Goal: Transaction & Acquisition: Purchase product/service

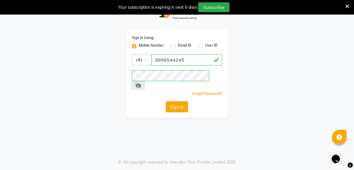
click at [179, 101] on button "Sign In" at bounding box center [177, 106] width 22 height 11
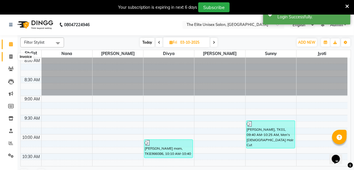
click at [10, 57] on icon at bounding box center [10, 56] width 3 height 4
select select "7086"
select select "service"
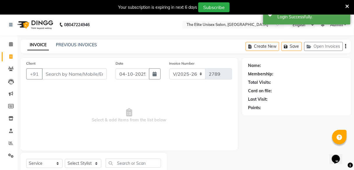
click at [65, 76] on input "Client" at bounding box center [74, 73] width 65 height 11
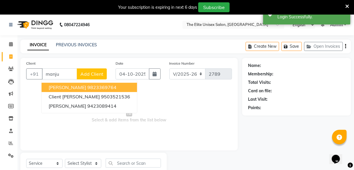
click at [70, 86] on span "[PERSON_NAME]" at bounding box center [68, 87] width 38 height 6
type input "9823369764"
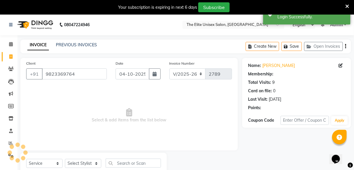
select select "2: Object"
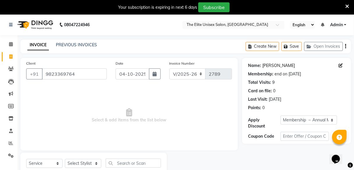
click at [268, 66] on link "[PERSON_NAME]" at bounding box center [278, 66] width 33 height 6
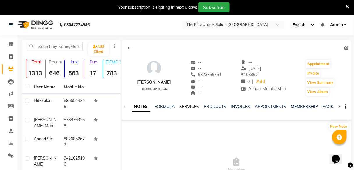
click at [185, 107] on link "SERVICES" at bounding box center [190, 106] width 20 height 5
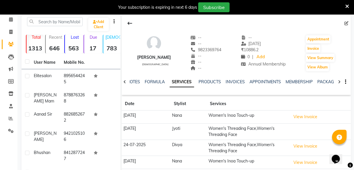
scroll to position [25, 0]
click at [188, 95] on div "manju Gupta female -- -- 9823369764 -- -- -- -- 29-08-2025 ₹ 10886.2 0 | Add An…" at bounding box center [237, 105] width 230 height 181
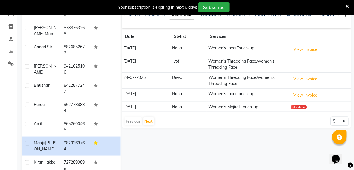
scroll to position [98, 0]
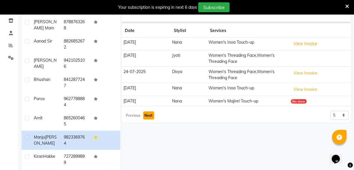
click at [147, 114] on button "Next" at bounding box center [148, 116] width 11 height 8
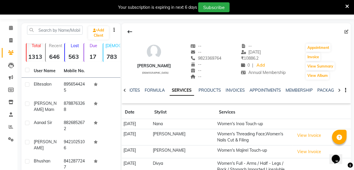
scroll to position [16, 0]
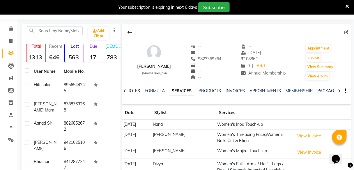
click at [133, 90] on link "NOTES" at bounding box center [133, 90] width 13 height 5
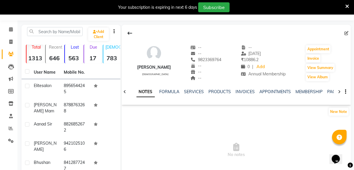
scroll to position [15, 0]
click at [130, 36] on button at bounding box center [130, 33] width 12 height 11
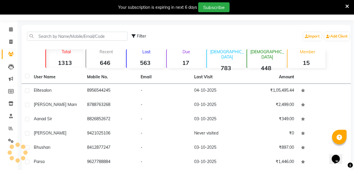
click at [148, 55] on div "Lost 563" at bounding box center [145, 58] width 38 height 19
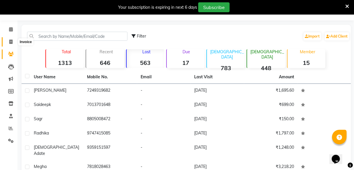
click at [12, 43] on icon at bounding box center [10, 42] width 3 height 4
select select "7086"
select select "service"
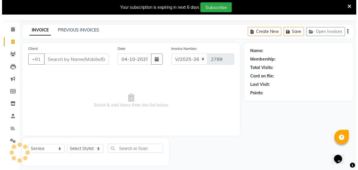
scroll to position [19, 0]
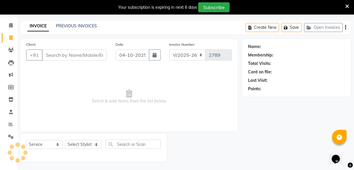
click at [77, 52] on input "Client" at bounding box center [74, 55] width 65 height 11
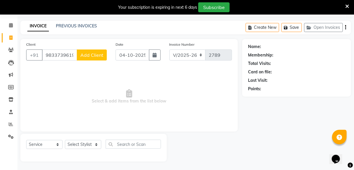
type input "9833739619"
click at [95, 53] on span "Add Client" at bounding box center [91, 55] width 23 height 6
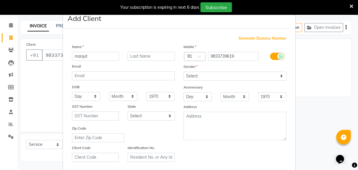
type input "manjut"
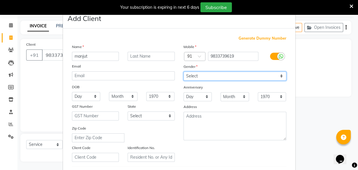
click at [217, 76] on select "Select [DEMOGRAPHIC_DATA] [DEMOGRAPHIC_DATA] Other Prefer Not To Say" at bounding box center [235, 76] width 103 height 9
select select "[DEMOGRAPHIC_DATA]"
click at [184, 72] on select "Select [DEMOGRAPHIC_DATA] [DEMOGRAPHIC_DATA] Other Prefer Not To Say" at bounding box center [235, 76] width 103 height 9
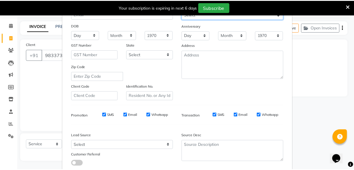
scroll to position [98, 0]
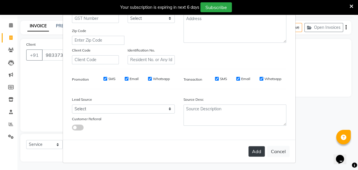
click at [257, 152] on button "Add" at bounding box center [256, 151] width 16 height 10
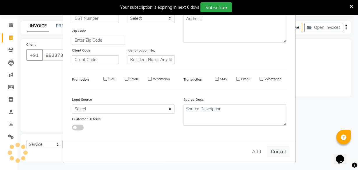
select select
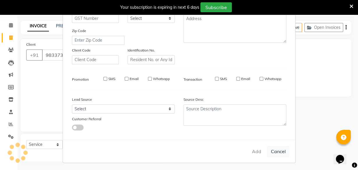
select select
checkbox input "false"
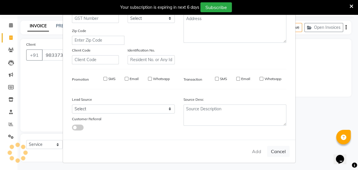
checkbox input "false"
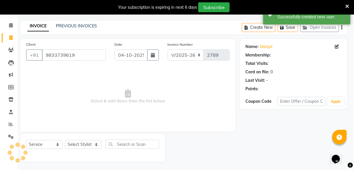
select select "1: Object"
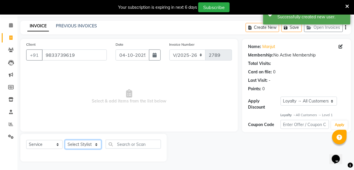
click at [81, 140] on select "Select Stylist [PERSON_NAME] Sunny" at bounding box center [83, 144] width 36 height 9
select select "59553"
click at [65, 140] on select "Select Stylist [PERSON_NAME] Sunny" at bounding box center [83, 144] width 36 height 9
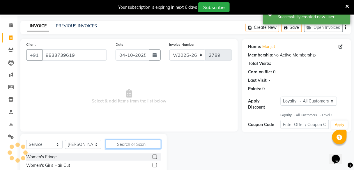
click at [123, 146] on input "text" at bounding box center [133, 144] width 55 height 9
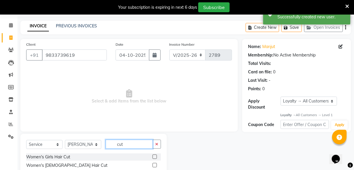
scroll to position [61, 0]
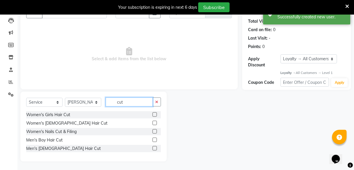
type input "cut"
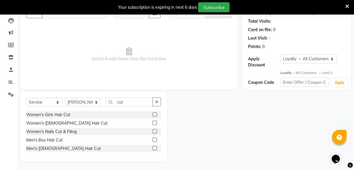
click at [154, 149] on label at bounding box center [155, 148] width 4 height 4
click at [154, 149] on input "checkbox" at bounding box center [155, 149] width 4 height 4
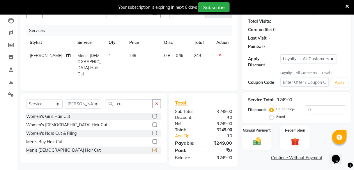
checkbox input "false"
click at [158, 102] on icon "button" at bounding box center [156, 104] width 3 height 4
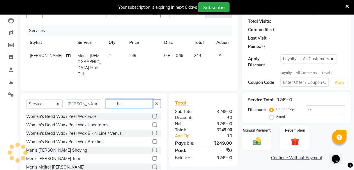
type input "be"
click at [153, 148] on label at bounding box center [155, 150] width 4 height 4
click at [153, 149] on input "checkbox" at bounding box center [155, 151] width 4 height 4
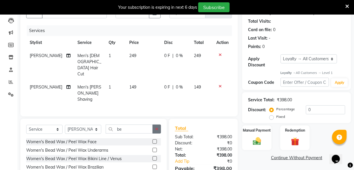
checkbox input "false"
click at [159, 125] on button "button" at bounding box center [157, 129] width 8 height 9
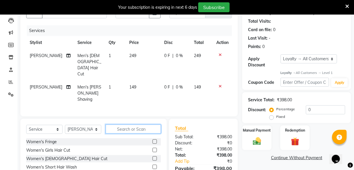
click at [149, 125] on input "text" at bounding box center [133, 129] width 55 height 9
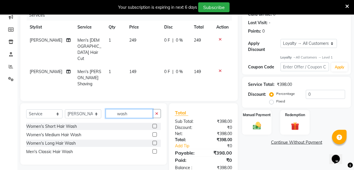
type input "wash"
click at [156, 149] on label at bounding box center [155, 151] width 4 height 4
click at [156, 150] on input "checkbox" at bounding box center [155, 152] width 4 height 4
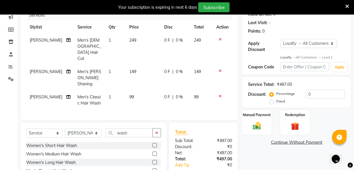
checkbox input "false"
click at [172, 94] on div "0 F | 0 %" at bounding box center [176, 97] width 23 height 6
select select "59553"
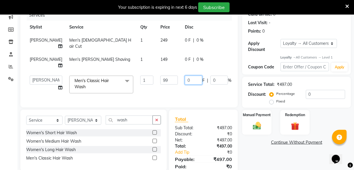
click at [185, 78] on input "0" at bounding box center [193, 80] width 17 height 9
type input "50"
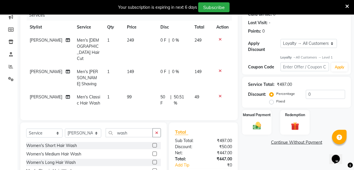
click at [249, 166] on div "Name: Manjut Membership: No Active Membership Total Visits: Card on file: 0 Las…" at bounding box center [298, 88] width 113 height 215
click at [196, 38] on span "249" at bounding box center [198, 40] width 7 height 5
select select "59553"
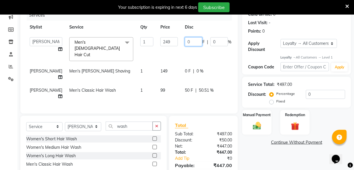
click at [185, 39] on input "0" at bounding box center [193, 41] width 17 height 9
type input "49"
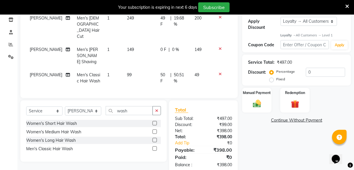
scroll to position [96, 0]
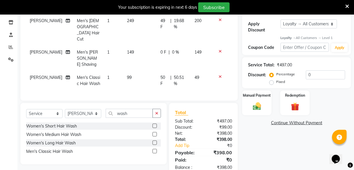
click at [259, 147] on div "Name: Manjut Membership: No Active Membership Total Visits: Card on file: 0 Las…" at bounding box center [298, 69] width 113 height 215
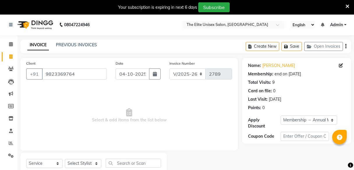
select select "7086"
select select "service"
select select "2: Object"
click at [84, 74] on input "9823369764" at bounding box center [74, 73] width 65 height 11
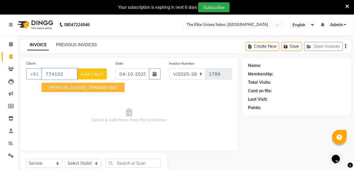
click at [64, 87] on span "[PERSON_NAME]" at bounding box center [68, 87] width 38 height 6
type input "7741021860"
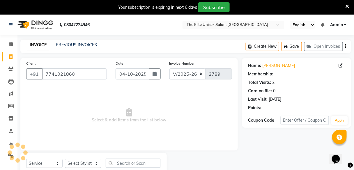
select select "1: Object"
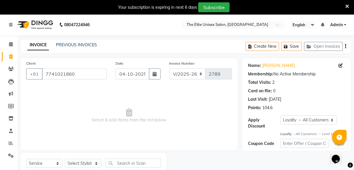
scroll to position [19, 0]
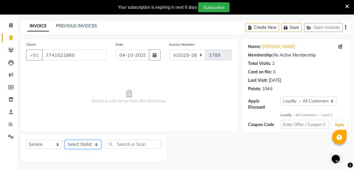
click at [78, 146] on select "Select Stylist [PERSON_NAME] Sunny" at bounding box center [83, 144] width 36 height 9
select select "59553"
click at [65, 140] on select "Select Stylist [PERSON_NAME] Sunny" at bounding box center [83, 144] width 36 height 9
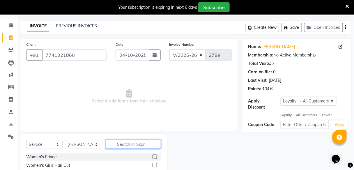
click at [118, 144] on input "text" at bounding box center [133, 144] width 55 height 9
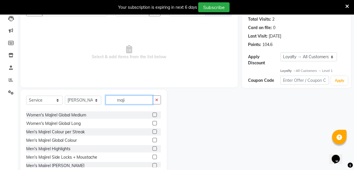
scroll to position [34, 0]
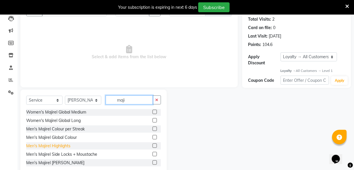
type input "maji"
click at [55, 144] on div "Men's Majirel Highlights" at bounding box center [48, 146] width 44 height 6
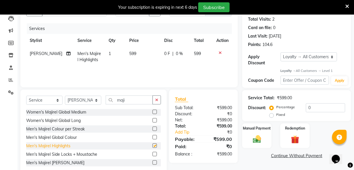
checkbox input "false"
click at [219, 51] on icon at bounding box center [220, 53] width 3 height 4
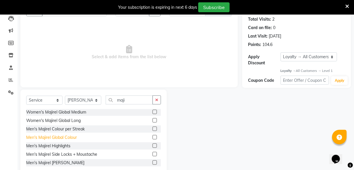
click at [61, 138] on div "Men's Majirel Global Colour" at bounding box center [51, 138] width 51 height 6
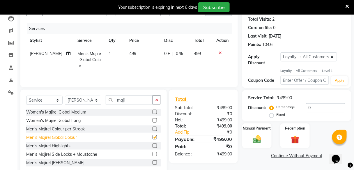
checkbox input "false"
click at [156, 96] on button "button" at bounding box center [157, 100] width 8 height 9
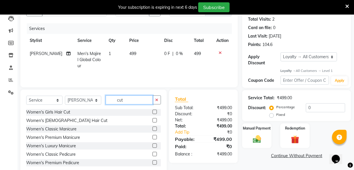
scroll to position [0, 0]
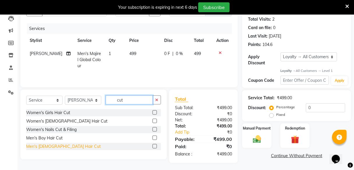
type input "cut"
click at [40, 148] on div "Men's [DEMOGRAPHIC_DATA] Hair Cut" at bounding box center [63, 147] width 75 height 6
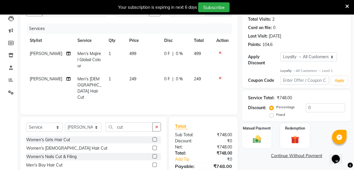
checkbox input "false"
click at [155, 125] on icon "button" at bounding box center [156, 127] width 3 height 4
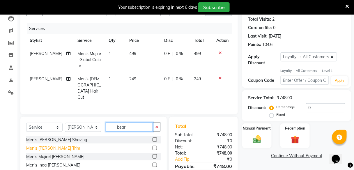
type input "bear"
click at [47, 145] on div "Men's Beard Trim" at bounding box center [53, 148] width 54 height 6
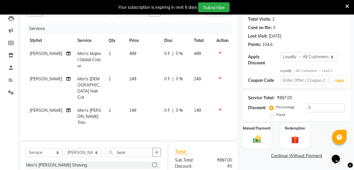
checkbox input "false"
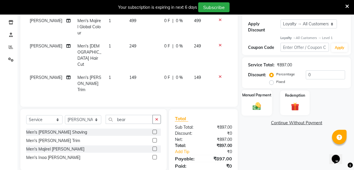
click at [262, 100] on div "Manual Payment" at bounding box center [257, 103] width 31 height 26
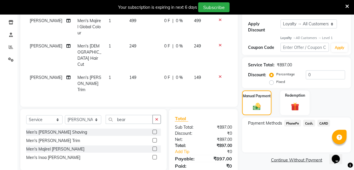
click at [296, 121] on span "PhonePe" at bounding box center [293, 123] width 17 height 7
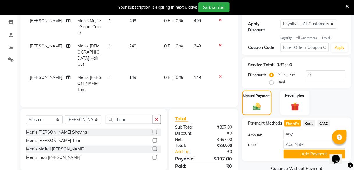
scroll to position [107, 0]
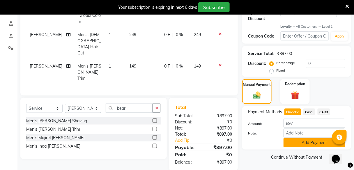
click at [301, 144] on button "Add Payment" at bounding box center [315, 142] width 62 height 9
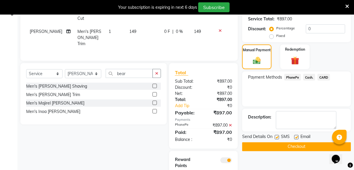
scroll to position [149, 0]
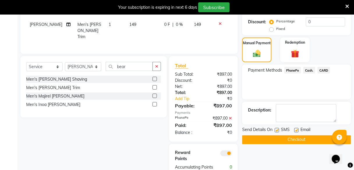
click at [296, 137] on button "Checkout" at bounding box center [296, 139] width 109 height 9
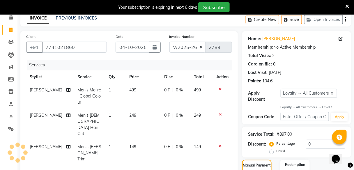
scroll to position [15, 0]
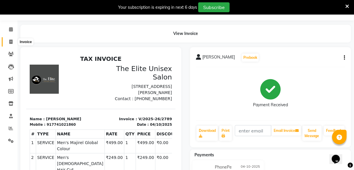
click at [10, 42] on icon at bounding box center [10, 42] width 3 height 4
select select "7086"
select select "service"
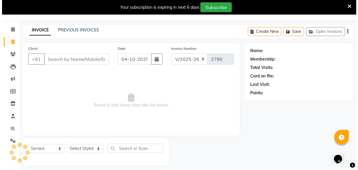
scroll to position [19, 0]
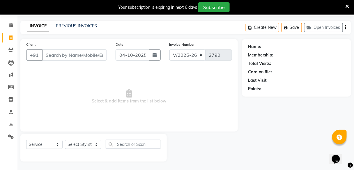
click at [65, 52] on input "Client" at bounding box center [74, 55] width 65 height 11
type input "9860605571"
click at [95, 55] on span "Add Client" at bounding box center [91, 55] width 23 height 6
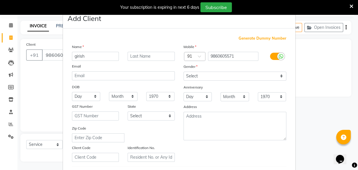
type input "girish"
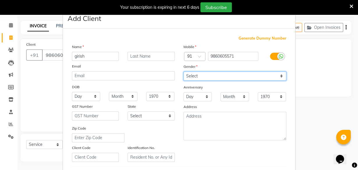
click at [193, 73] on select "Select [DEMOGRAPHIC_DATA] [DEMOGRAPHIC_DATA] Other Prefer Not To Say" at bounding box center [235, 76] width 103 height 9
select select "[DEMOGRAPHIC_DATA]"
click at [184, 72] on select "Select [DEMOGRAPHIC_DATA] [DEMOGRAPHIC_DATA] Other Prefer Not To Say" at bounding box center [235, 76] width 103 height 9
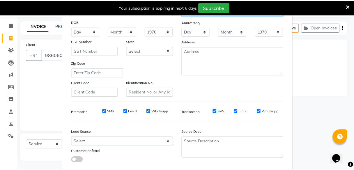
scroll to position [98, 0]
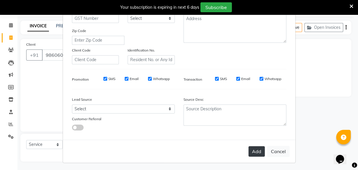
click at [253, 148] on button "Add" at bounding box center [256, 151] width 16 height 10
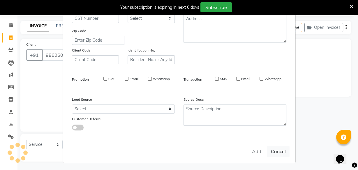
select select
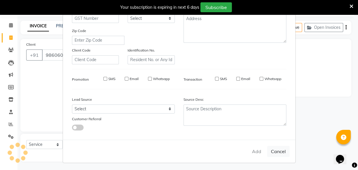
select select
checkbox input "false"
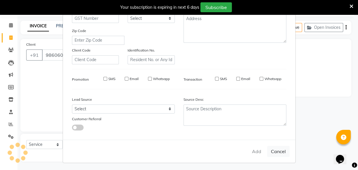
checkbox input "false"
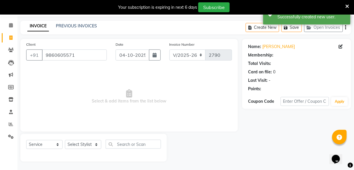
select select "1: Object"
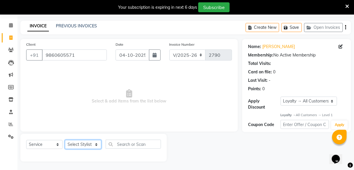
click at [88, 142] on select "Select Stylist [PERSON_NAME] Sunny" at bounding box center [83, 144] width 36 height 9
select select "59553"
click at [65, 140] on select "Select Stylist [PERSON_NAME] Sunny" at bounding box center [83, 144] width 36 height 9
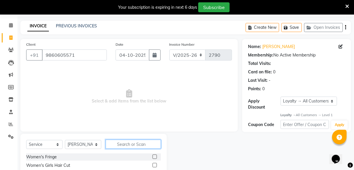
click at [123, 144] on input "text" at bounding box center [133, 144] width 55 height 9
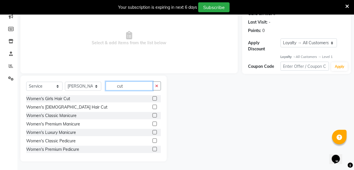
scroll to position [61, 0]
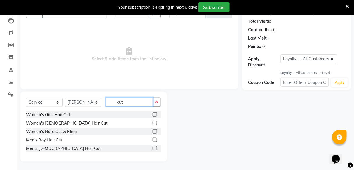
type input "cut"
click at [155, 149] on label at bounding box center [155, 148] width 4 height 4
click at [155, 149] on input "checkbox" at bounding box center [155, 149] width 4 height 4
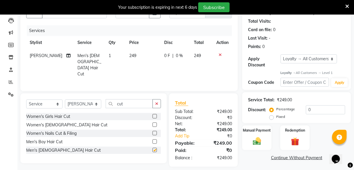
checkbox input "false"
click at [132, 103] on input "cut" at bounding box center [129, 103] width 47 height 9
type input "c"
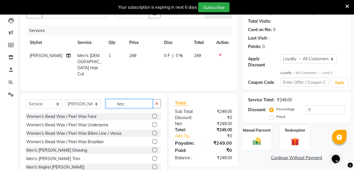
scroll to position [77, 0]
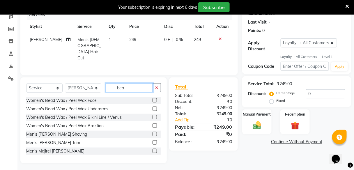
type input "bea"
click at [153, 140] on label at bounding box center [155, 142] width 4 height 4
click at [153, 141] on input "checkbox" at bounding box center [155, 143] width 4 height 4
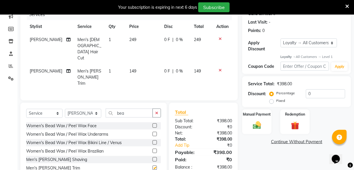
checkbox input "false"
click at [141, 109] on input "bea" at bounding box center [129, 113] width 47 height 9
type input "b"
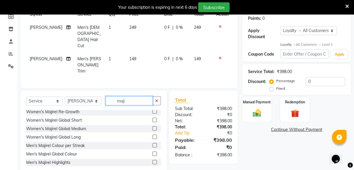
scroll to position [34, 0]
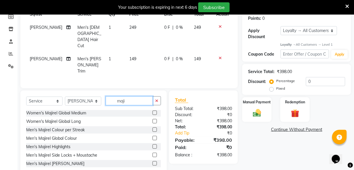
type input "maji"
click at [153, 136] on label at bounding box center [155, 138] width 4 height 4
click at [153, 137] on input "checkbox" at bounding box center [155, 139] width 4 height 4
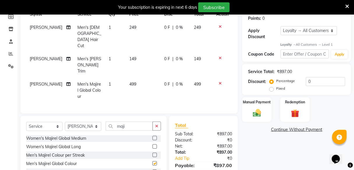
checkbox input "false"
click at [165, 28] on span "0 F" at bounding box center [168, 27] width 6 height 6
select select "59553"
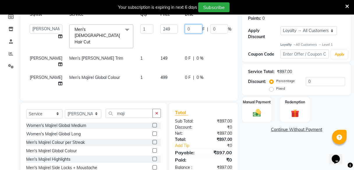
click at [185, 30] on input "0" at bounding box center [193, 28] width 17 height 9
type input "48"
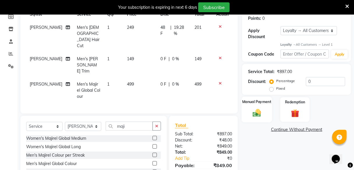
click at [262, 110] on img at bounding box center [257, 113] width 14 height 10
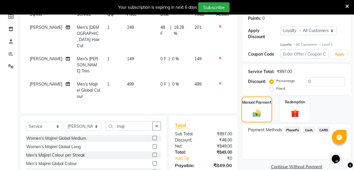
scroll to position [115, 0]
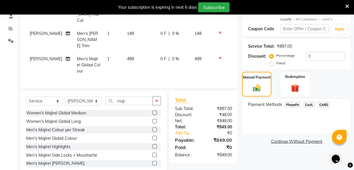
click at [295, 107] on span "PhonePe" at bounding box center [293, 104] width 17 height 7
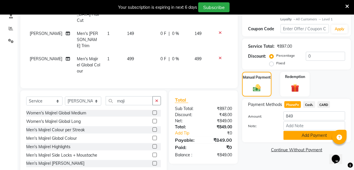
click at [306, 134] on button "Add Payment" at bounding box center [315, 135] width 62 height 9
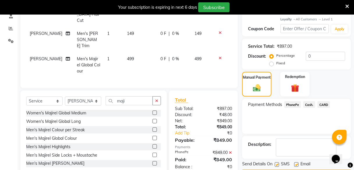
scroll to position [155, 0]
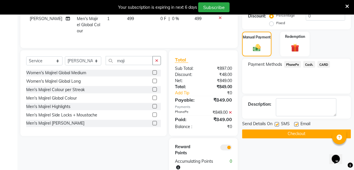
click at [306, 134] on button "Checkout" at bounding box center [296, 134] width 109 height 9
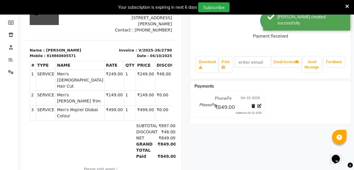
scroll to position [82, 0]
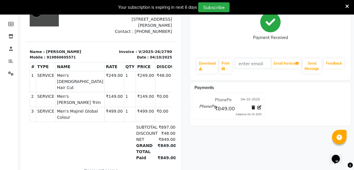
click at [347, 5] on icon at bounding box center [348, 6] width 4 height 5
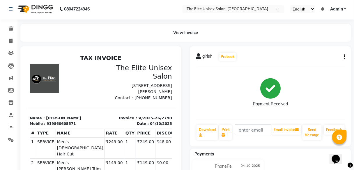
scroll to position [1, 0]
click at [12, 41] on icon at bounding box center [10, 41] width 3 height 4
select select "7086"
select select "service"
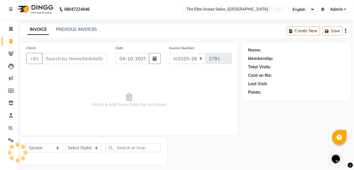
scroll to position [5, 0]
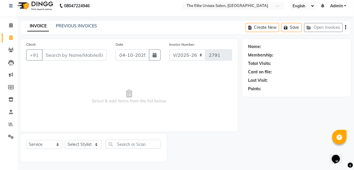
click at [55, 52] on input "Client" at bounding box center [74, 55] width 65 height 11
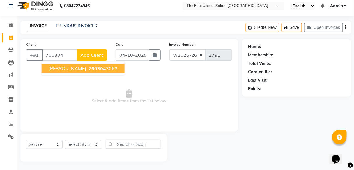
click at [88, 67] on ngb-highlight "760304 3063" at bounding box center [102, 69] width 30 height 6
type input "7603043063"
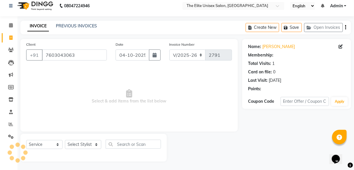
select select "1: Object"
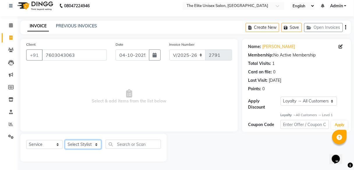
click at [88, 145] on select "Select Stylist [PERSON_NAME] Sunny" at bounding box center [83, 144] width 36 height 9
select select "59551"
click at [65, 140] on select "Select Stylist [PERSON_NAME] Sunny" at bounding box center [83, 144] width 36 height 9
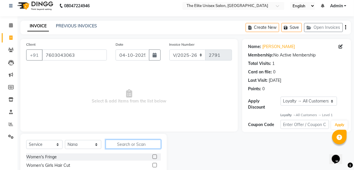
click at [119, 145] on input "text" at bounding box center [133, 144] width 55 height 9
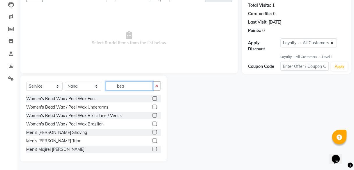
type input "bea"
click at [153, 141] on label at bounding box center [155, 141] width 4 height 4
click at [153, 141] on input "checkbox" at bounding box center [155, 141] width 4 height 4
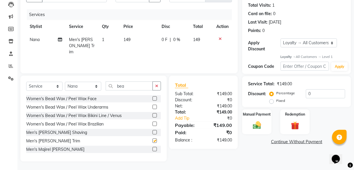
checkbox input "false"
click at [259, 121] on img at bounding box center [257, 126] width 14 height 10
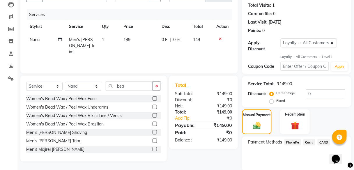
click at [292, 144] on span "PhonePe" at bounding box center [293, 142] width 17 height 7
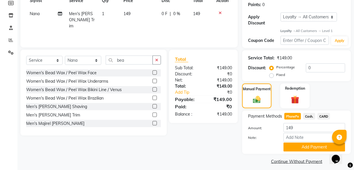
scroll to position [93, 0]
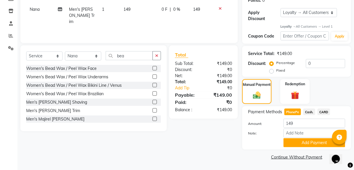
click at [292, 144] on button "Add Payment" at bounding box center [315, 142] width 62 height 9
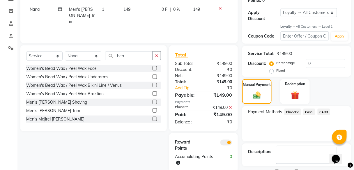
scroll to position [117, 0]
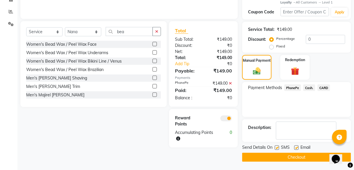
click at [291, 157] on button "Checkout" at bounding box center [296, 157] width 109 height 9
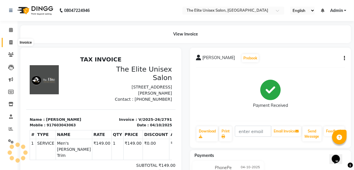
click at [12, 45] on span at bounding box center [11, 42] width 10 height 7
select select "service"
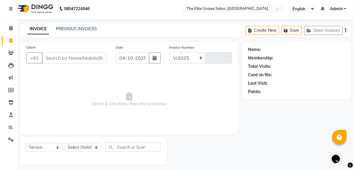
select select "7086"
type input "2792"
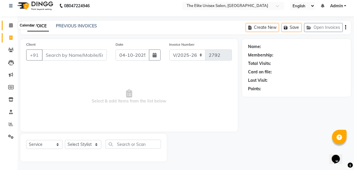
click at [8, 27] on span at bounding box center [11, 25] width 10 height 7
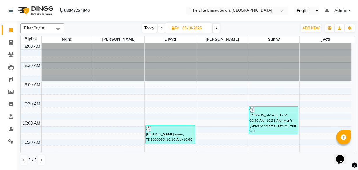
click at [160, 29] on icon at bounding box center [161, 28] width 2 height 3
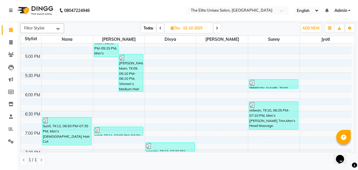
scroll to position [382, 0]
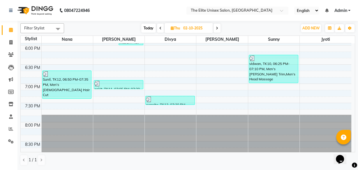
click at [159, 28] on icon at bounding box center [160, 28] width 2 height 3
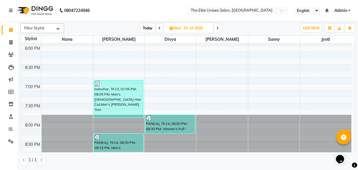
click at [156, 27] on span at bounding box center [159, 28] width 7 height 9
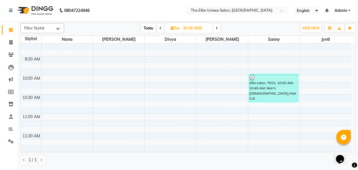
scroll to position [0, 0]
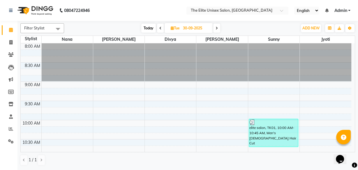
click at [216, 30] on span at bounding box center [216, 28] width 7 height 9
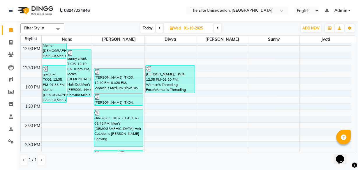
click at [216, 30] on span at bounding box center [217, 28] width 7 height 9
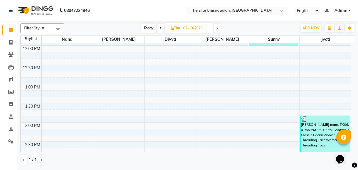
click at [216, 30] on span at bounding box center [217, 28] width 7 height 9
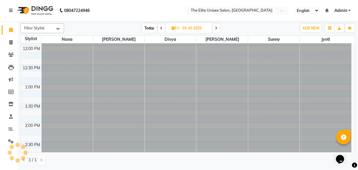
scroll to position [0, 0]
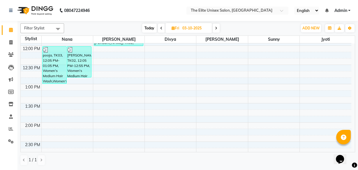
click at [216, 30] on span at bounding box center [216, 28] width 7 height 9
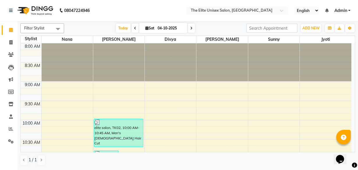
click at [134, 26] on span at bounding box center [135, 28] width 7 height 9
type input "03-10-2025"
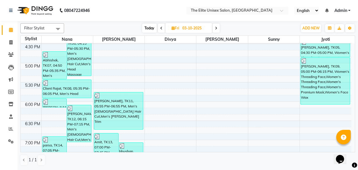
scroll to position [327, 0]
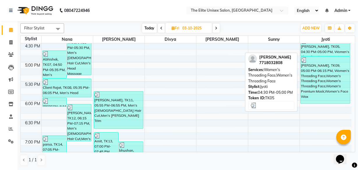
click at [310, 49] on div "Tracy, TK05, 04:30 PM-05:00 PM, Women's Threading Face,Women's Threading Face" at bounding box center [325, 47] width 49 height 18
select select "3"
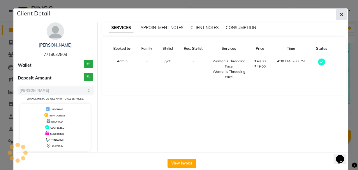
click at [337, 15] on button "button" at bounding box center [341, 14] width 11 height 11
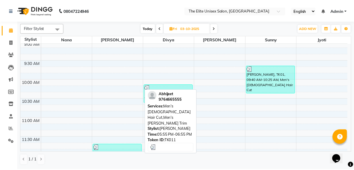
scroll to position [0, 0]
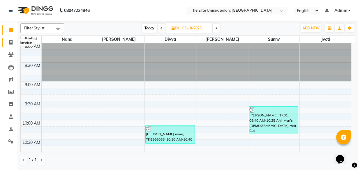
click at [11, 43] on icon at bounding box center [10, 42] width 3 height 4
select select "7086"
select select "service"
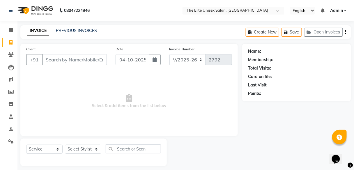
click at [66, 59] on input "Client" at bounding box center [74, 59] width 65 height 11
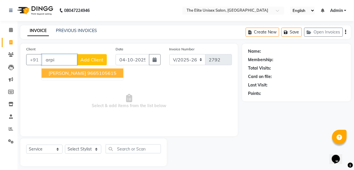
click at [87, 73] on ngb-highlight "9665105615" at bounding box center [101, 73] width 29 height 6
type input "9665105615"
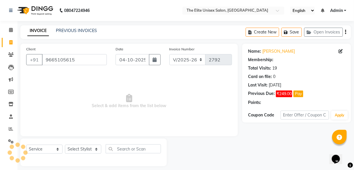
select select "1: Object"
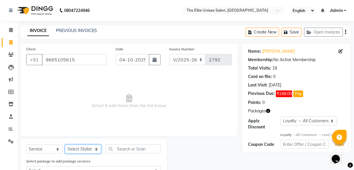
click at [83, 147] on select "Select Stylist [PERSON_NAME] Sunny" at bounding box center [83, 149] width 36 height 9
select select "89801"
click at [65, 145] on select "Select Stylist [PERSON_NAME] Sunny" at bounding box center [83, 149] width 36 height 9
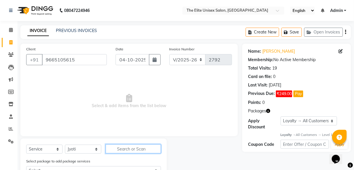
click at [123, 151] on input "text" at bounding box center [133, 148] width 55 height 9
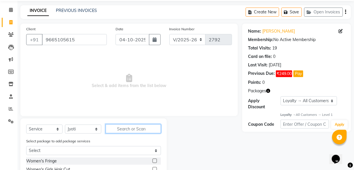
scroll to position [20, 0]
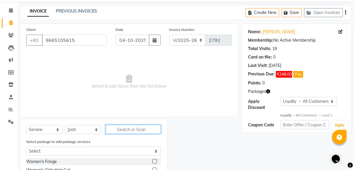
click at [126, 129] on input "text" at bounding box center [133, 129] width 55 height 9
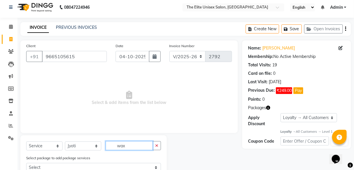
scroll to position [82, 0]
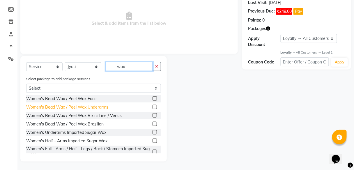
type input "wax"
click at [102, 106] on div "Women's Bead Wax / Peel Wax Underarms" at bounding box center [67, 107] width 82 height 6
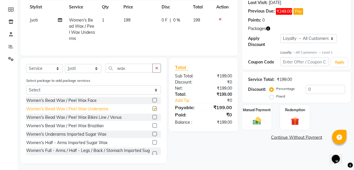
checkbox input "false"
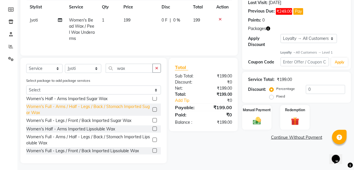
scroll to position [44, 0]
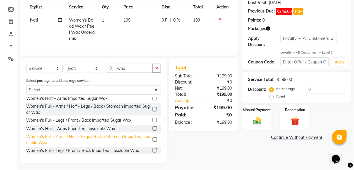
click at [48, 144] on div "Women's Full - Arms / Half - Legs / Back / Stomach Imported Lipsoluble Wax" at bounding box center [88, 140] width 124 height 12
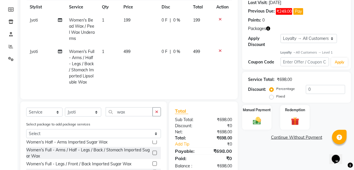
checkbox input "false"
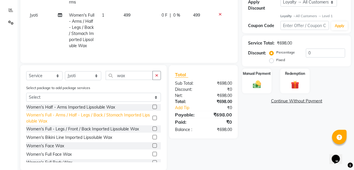
scroll to position [73, 0]
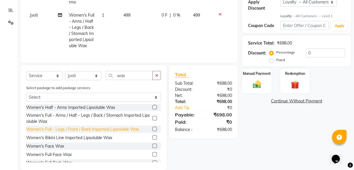
click at [56, 133] on div "Women's Full - Legs / Front / Back Imported Lipsoluble Wax" at bounding box center [82, 129] width 113 height 6
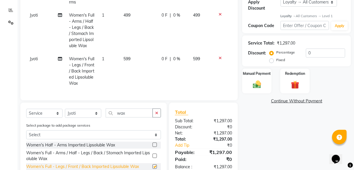
checkbox input "false"
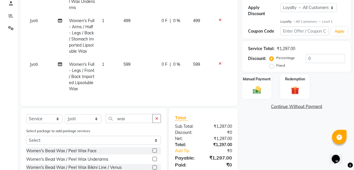
scroll to position [59, 0]
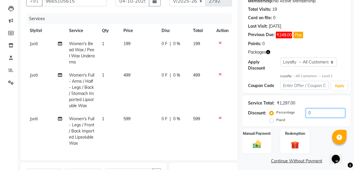
click at [321, 114] on input "0" at bounding box center [325, 113] width 39 height 9
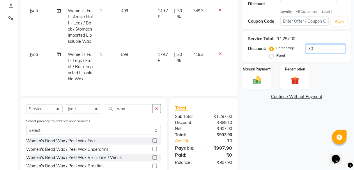
scroll to position [124, 0]
type input "30"
click at [265, 77] on div "Manual Payment" at bounding box center [257, 77] width 31 height 26
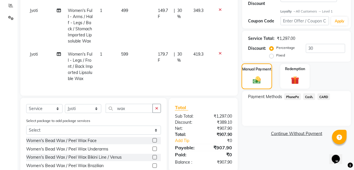
scroll to position [147, 0]
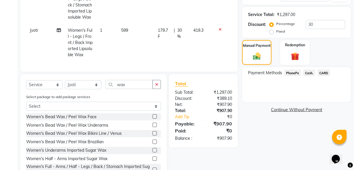
click at [296, 73] on span "PhonePe" at bounding box center [293, 73] width 17 height 7
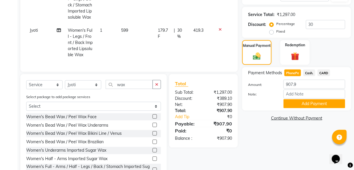
scroll to position [169, 0]
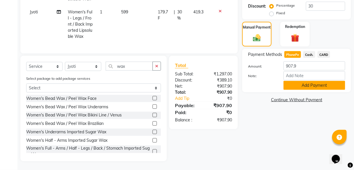
click at [299, 81] on button "Add Payment" at bounding box center [315, 85] width 62 height 9
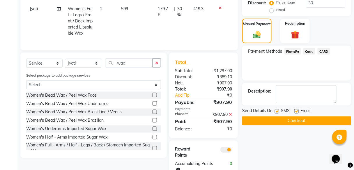
scroll to position [190, 0]
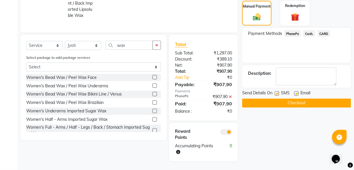
click at [297, 101] on button "Checkout" at bounding box center [296, 103] width 109 height 9
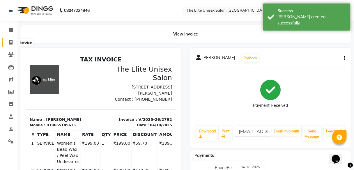
click at [10, 42] on icon at bounding box center [10, 42] width 3 height 4
select select "service"
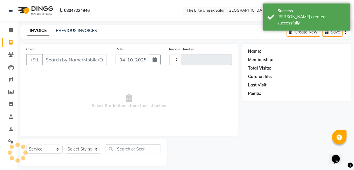
type input "2793"
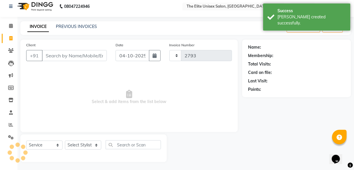
select select "7086"
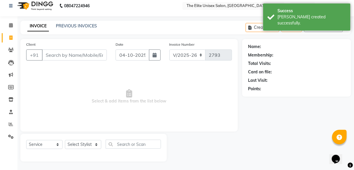
click at [50, 54] on input "Client" at bounding box center [74, 55] width 65 height 11
click at [8, 28] on span at bounding box center [11, 25] width 10 height 7
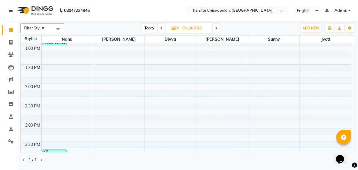
scroll to position [153, 0]
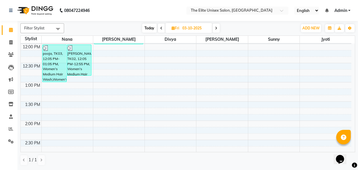
click at [147, 29] on span "Today" at bounding box center [149, 28] width 15 height 9
type input "04-10-2025"
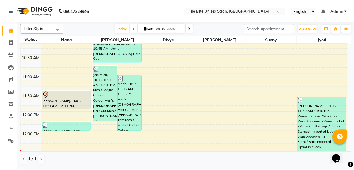
scroll to position [83, 0]
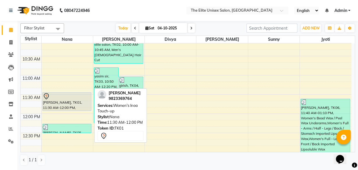
click at [54, 100] on div "manju Gupta, TK01, 11:30 AM-12:00 PM, Women's Inoa Touch-up" at bounding box center [67, 102] width 49 height 18
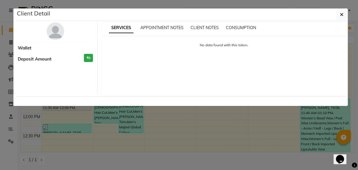
select select "7"
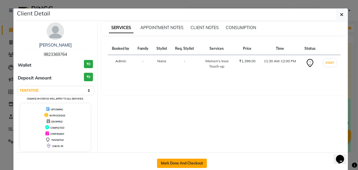
click at [183, 161] on button "Mark Done And Checkout" at bounding box center [182, 163] width 50 height 9
select select "service"
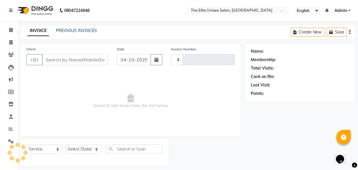
type input "2793"
select select "7086"
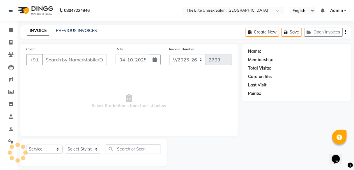
type input "9823369764"
select select "59551"
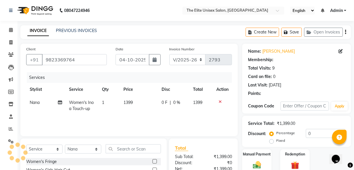
scroll to position [54, 0]
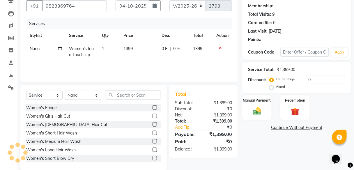
type input "20"
select select "2: Object"
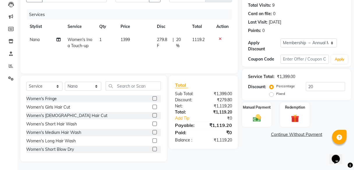
scroll to position [63, 0]
click at [134, 87] on input "text" at bounding box center [133, 86] width 55 height 9
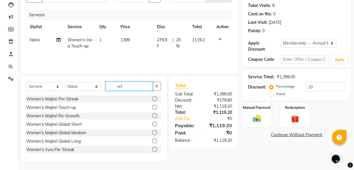
scroll to position [50, 0]
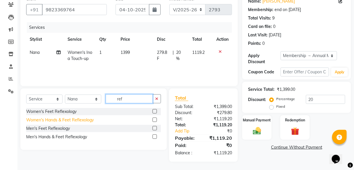
type input "ref"
click at [66, 122] on div "Women's Hands & Feet Reflexology" at bounding box center [60, 120] width 68 height 6
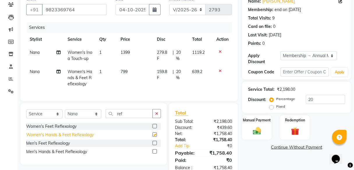
checkbox input "false"
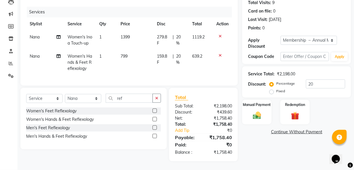
scroll to position [52, 0]
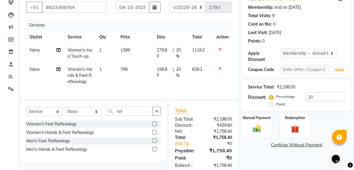
click at [170, 69] on span "159.8 F" at bounding box center [163, 72] width 13 height 12
select select "59551"
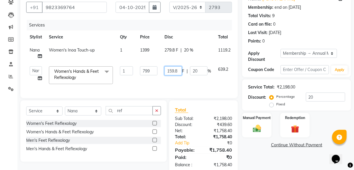
click at [178, 71] on input "159.8" at bounding box center [173, 70] width 17 height 9
type input "1"
click at [242, 80] on div "Client +91 9823369764 Date 04-10-2025 Invoice Number V/2025 V/2025-26 2793 Serv…" at bounding box center [129, 82] width 226 height 183
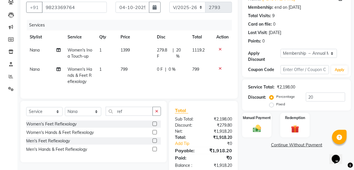
click at [163, 69] on div "0 F | 0 %" at bounding box center [171, 69] width 28 height 6
select select "59551"
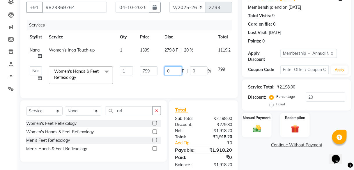
click at [173, 70] on input "0" at bounding box center [173, 70] width 17 height 9
type input "699"
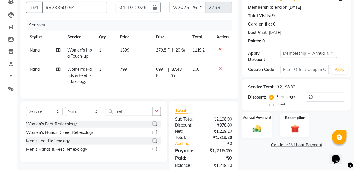
click at [255, 126] on img at bounding box center [257, 129] width 14 height 10
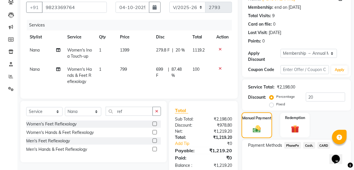
scroll to position [78, 0]
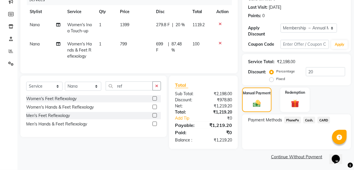
click at [310, 119] on span "Cash." at bounding box center [310, 120] width 12 height 7
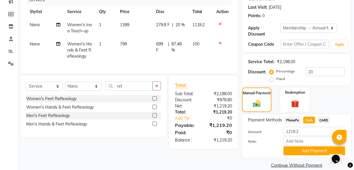
scroll to position [86, 0]
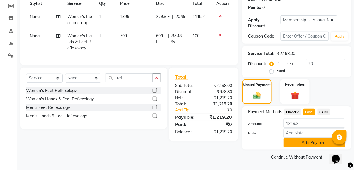
click at [305, 142] on button "Add Payment" at bounding box center [315, 142] width 62 height 9
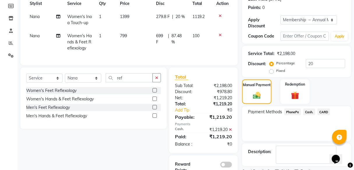
scroll to position [113, 0]
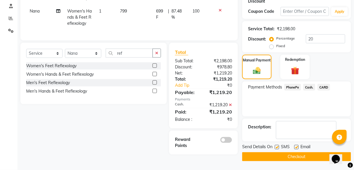
click at [297, 155] on button "Checkout" at bounding box center [296, 156] width 109 height 9
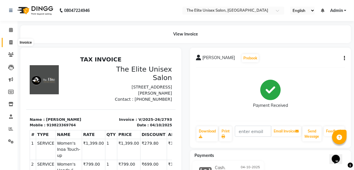
click at [12, 45] on span at bounding box center [11, 42] width 10 height 7
select select "service"
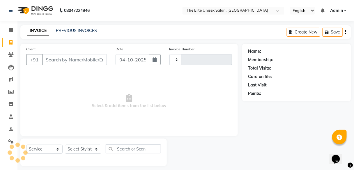
scroll to position [5, 0]
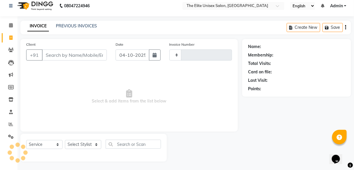
type input "2794"
select select "7086"
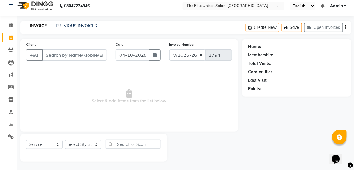
click at [76, 55] on input "Client" at bounding box center [74, 55] width 65 height 11
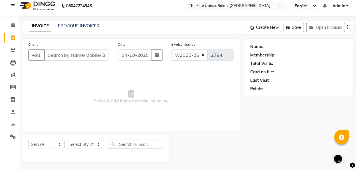
scroll to position [0, 0]
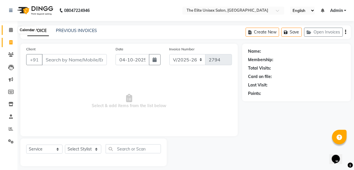
click at [14, 29] on span at bounding box center [11, 30] width 10 height 7
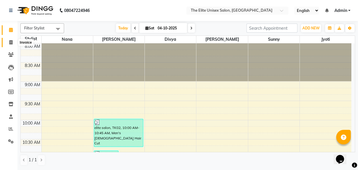
click at [10, 45] on span at bounding box center [11, 42] width 10 height 7
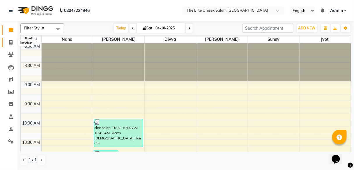
select select "7086"
select select "service"
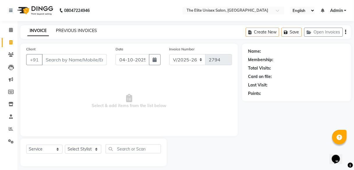
click at [74, 32] on link "PREVIOUS INVOICES" at bounding box center [76, 30] width 41 height 5
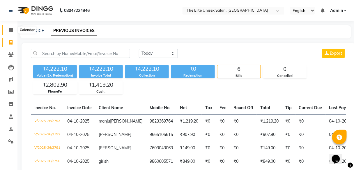
click at [10, 29] on icon at bounding box center [11, 30] width 4 height 4
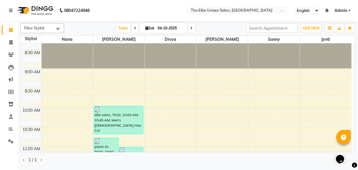
scroll to position [12, 0]
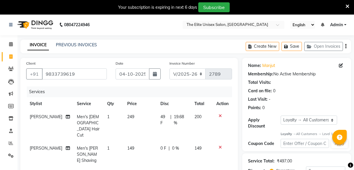
select select "7086"
select select "service"
select select "59553"
select select "1: Object"
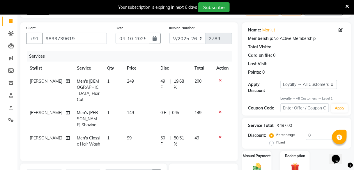
click at [219, 135] on icon at bounding box center [220, 137] width 3 height 4
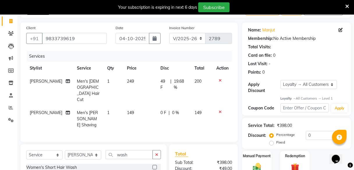
click at [163, 82] on span "49 F" at bounding box center [165, 84] width 8 height 12
select select "59553"
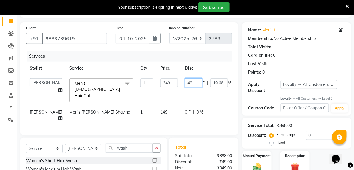
click at [185, 82] on input "49" at bounding box center [193, 82] width 17 height 9
type input "4"
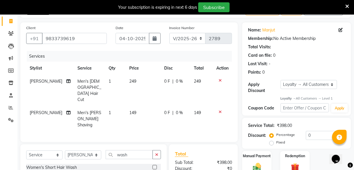
click at [35, 84] on td "[PERSON_NAME]" at bounding box center [50, 90] width 48 height 31
select select "59553"
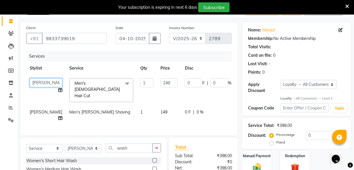
click at [35, 84] on select "Divya Jyoti Nana Rushab Shahrukh Sunny" at bounding box center [46, 82] width 33 height 9
select select "59551"
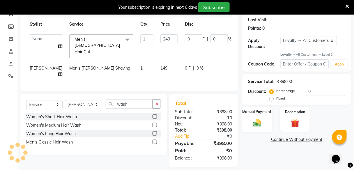
click at [256, 119] on img at bounding box center [257, 123] width 14 height 10
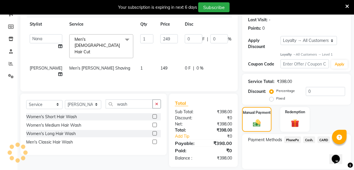
click at [295, 138] on span "PhonePe" at bounding box center [293, 140] width 17 height 7
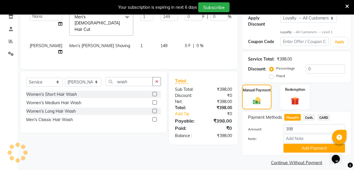
scroll to position [103, 0]
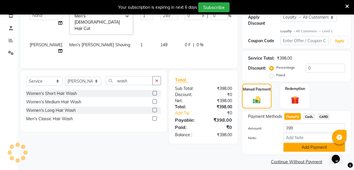
click at [297, 146] on button "Add Payment" at bounding box center [315, 147] width 62 height 9
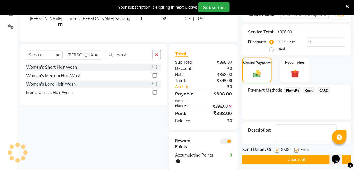
scroll to position [130, 0]
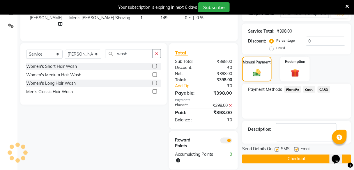
click at [289, 159] on button "Checkout" at bounding box center [296, 159] width 109 height 9
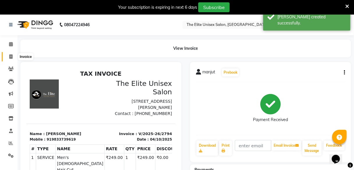
click at [10, 55] on icon at bounding box center [10, 56] width 3 height 4
select select "7086"
select select "service"
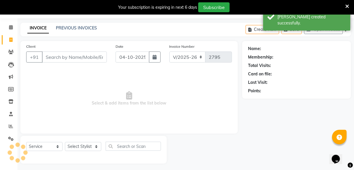
scroll to position [19, 0]
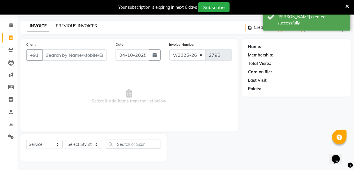
click at [75, 25] on link "PREVIOUS INVOICES" at bounding box center [76, 25] width 41 height 5
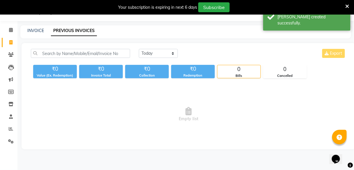
scroll to position [19, 0]
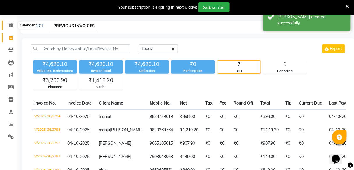
click at [6, 22] on span at bounding box center [11, 25] width 10 height 7
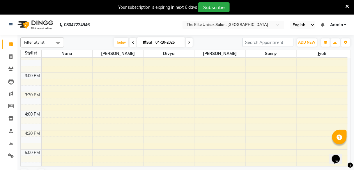
scroll to position [260, 0]
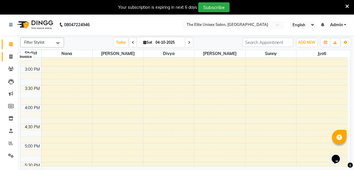
click at [7, 57] on span at bounding box center [11, 57] width 10 height 7
select select "7086"
select select "service"
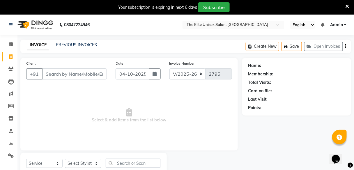
click at [60, 75] on input "Client" at bounding box center [74, 73] width 65 height 11
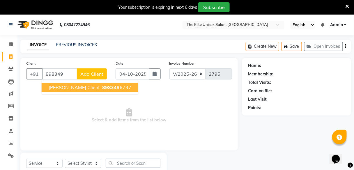
click at [102, 86] on span "898349" at bounding box center [110, 87] width 17 height 6
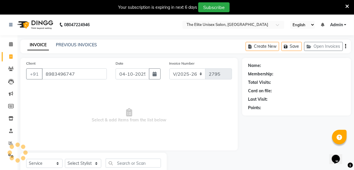
type input "8983496747"
select select "1: Object"
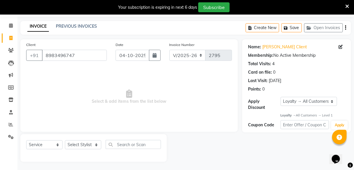
scroll to position [19, 0]
click at [82, 146] on select "Select Stylist Divya Jyoti Nana Rushab Shahrukh Sunny" at bounding box center [83, 144] width 36 height 9
select select "59553"
click at [65, 140] on select "Select Stylist Divya Jyoti Nana Rushab Shahrukh Sunny" at bounding box center [83, 144] width 36 height 9
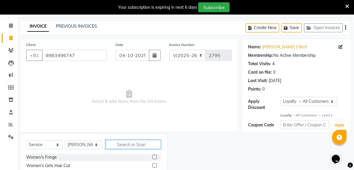
click at [131, 142] on input "text" at bounding box center [133, 144] width 55 height 9
type input "bear"
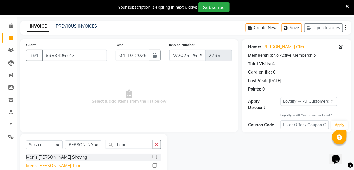
click at [46, 164] on div "Men's Beard Trim" at bounding box center [53, 166] width 54 height 6
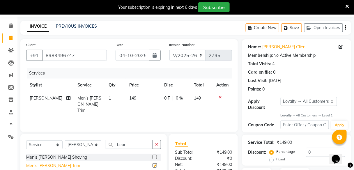
checkbox input "false"
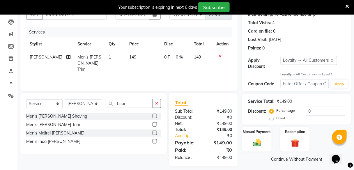
scroll to position [61, 0]
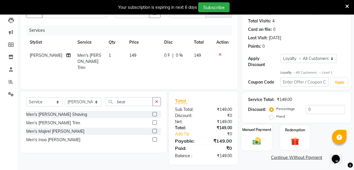
click at [255, 142] on img at bounding box center [257, 141] width 14 height 10
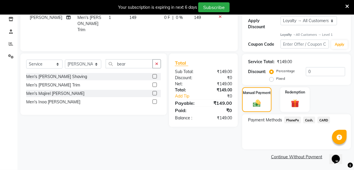
scroll to position [97, 0]
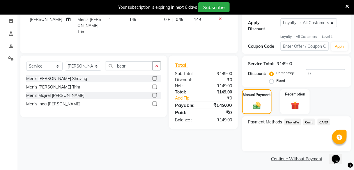
click at [295, 121] on span "PhonePe" at bounding box center [293, 122] width 17 height 7
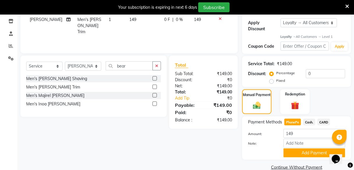
scroll to position [107, 0]
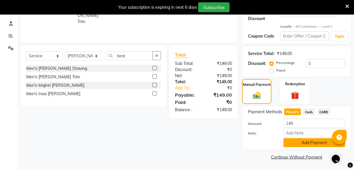
click at [303, 142] on button "Add Payment" at bounding box center [315, 142] width 62 height 9
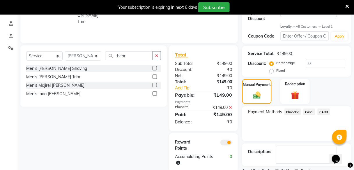
scroll to position [132, 0]
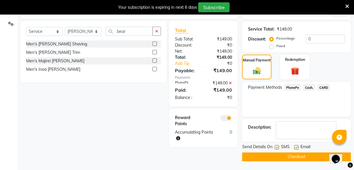
click at [291, 153] on button "Checkout" at bounding box center [296, 157] width 109 height 9
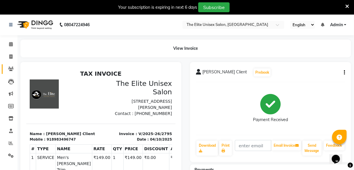
click at [8, 69] on icon at bounding box center [11, 69] width 6 height 4
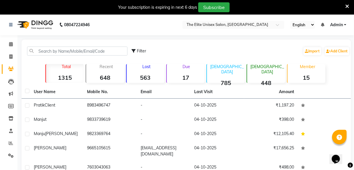
click at [141, 71] on div "Lost 563" at bounding box center [145, 73] width 38 height 19
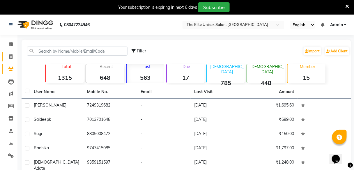
click at [9, 54] on span at bounding box center [11, 57] width 10 height 7
select select "7086"
select select "service"
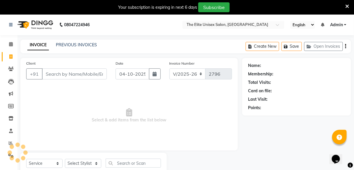
scroll to position [19, 0]
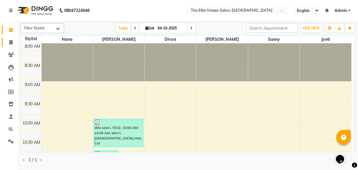
scroll to position [12, 0]
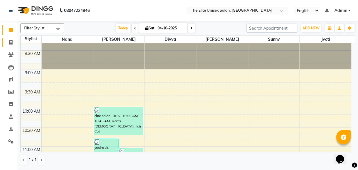
click at [10, 41] on icon at bounding box center [10, 42] width 3 height 4
select select "service"
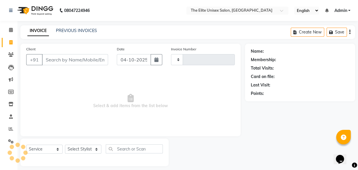
type input "2796"
select select "7086"
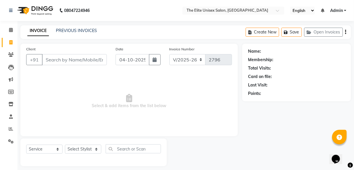
click at [59, 63] on input "Client" at bounding box center [74, 59] width 65 height 11
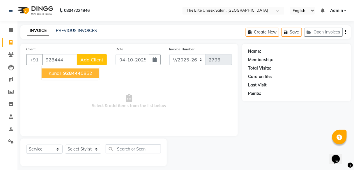
click at [73, 73] on span "928444" at bounding box center [71, 73] width 17 height 6
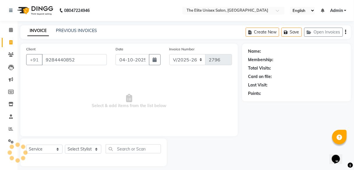
type input "9284440852"
select select "1: Object"
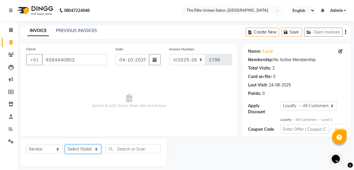
click at [84, 148] on select "Select Stylist [PERSON_NAME] Sunny" at bounding box center [83, 149] width 36 height 9
select select "59553"
click at [65, 145] on select "Select Stylist [PERSON_NAME] Sunny" at bounding box center [83, 149] width 36 height 9
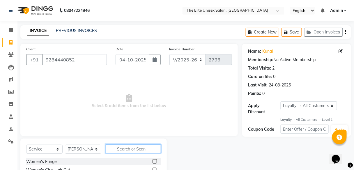
click at [131, 149] on input "text" at bounding box center [133, 148] width 55 height 9
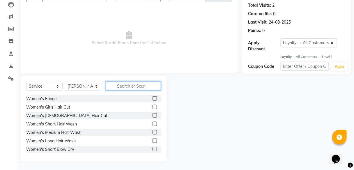
click at [135, 87] on input "text" at bounding box center [133, 86] width 55 height 9
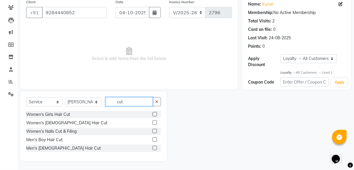
scroll to position [47, 0]
type input "cut"
click at [155, 147] on label at bounding box center [155, 148] width 4 height 4
click at [155, 147] on input "checkbox" at bounding box center [155, 149] width 4 height 4
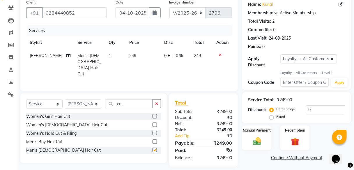
checkbox input "false"
click at [156, 99] on button "button" at bounding box center [157, 103] width 8 height 9
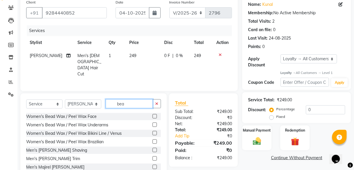
type input "bea"
click at [153, 156] on label at bounding box center [155, 158] width 4 height 4
click at [153, 157] on input "checkbox" at bounding box center [155, 159] width 4 height 4
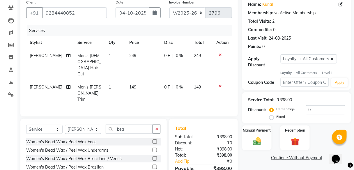
checkbox input "false"
click at [263, 138] on img at bounding box center [257, 142] width 14 height 10
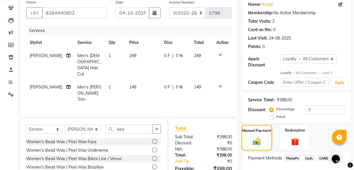
scroll to position [85, 0]
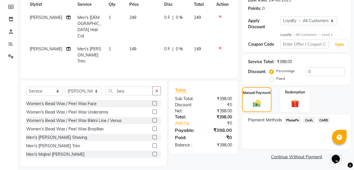
click at [292, 119] on span "PhonePe" at bounding box center [293, 120] width 17 height 7
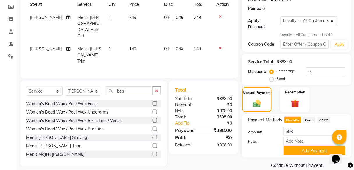
scroll to position [93, 0]
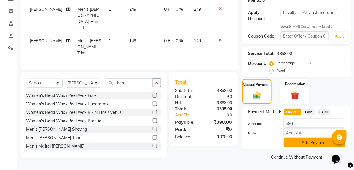
click at [288, 142] on button "Add Payment" at bounding box center [315, 142] width 62 height 9
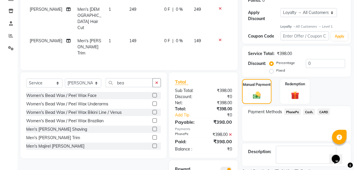
scroll to position [117, 0]
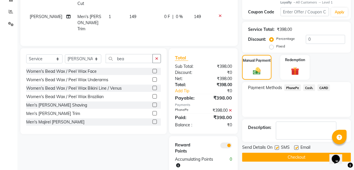
click at [276, 157] on button "Checkout" at bounding box center [296, 157] width 109 height 9
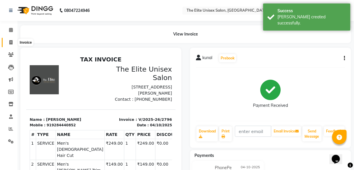
click at [10, 40] on icon at bounding box center [10, 42] width 3 height 4
select select "7086"
select select "service"
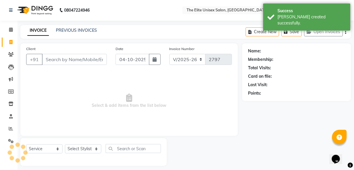
scroll to position [5, 0]
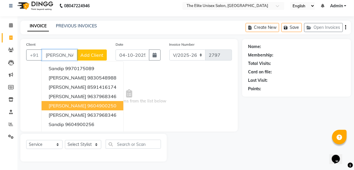
click at [82, 104] on span "Sandip pradhan" at bounding box center [68, 106] width 38 height 6
type input "9604900250"
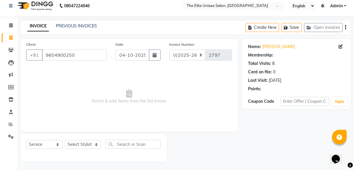
select select "1: Object"
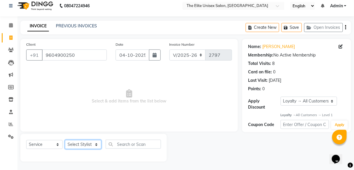
drag, startPoint x: 73, startPoint y: 144, endPoint x: 74, endPoint y: 117, distance: 27.7
click at [74, 117] on div "Client +91 9604900250 Date 04-10-2025 Invoice Number V/2025 V/2025-26 2797 Sele…" at bounding box center [129, 100] width 226 height 123
select select "59551"
click at [65, 140] on select "Select Stylist [PERSON_NAME] Sunny" at bounding box center [83, 144] width 36 height 9
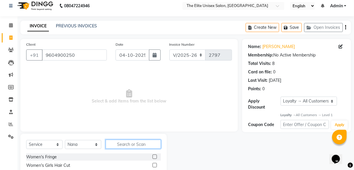
click at [117, 140] on input "text" at bounding box center [133, 144] width 55 height 9
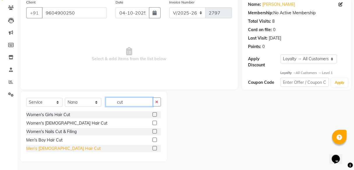
type input "cut"
click at [58, 150] on div "Men's [DEMOGRAPHIC_DATA] Hair Cut" at bounding box center [63, 149] width 75 height 6
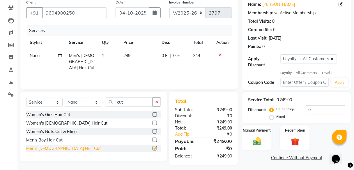
checkbox input "false"
click at [158, 103] on icon "button" at bounding box center [156, 102] width 3 height 4
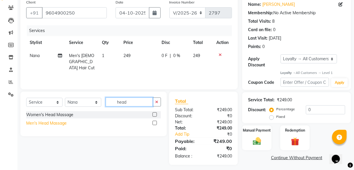
type input "head"
click at [44, 124] on div "Men's Head Massage" at bounding box center [46, 123] width 40 height 6
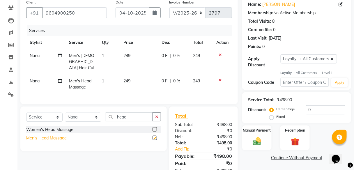
checkbox input "false"
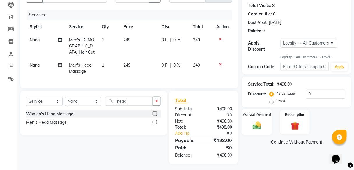
click at [258, 122] on img at bounding box center [257, 126] width 14 height 10
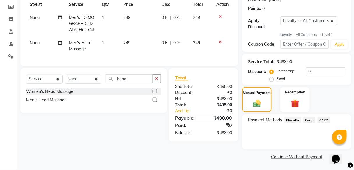
click at [293, 120] on span "PhonePe" at bounding box center [293, 120] width 17 height 7
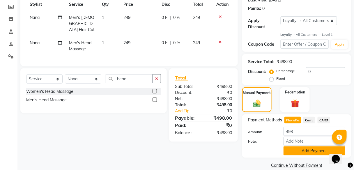
click at [311, 153] on button "Add Payment" at bounding box center [315, 151] width 62 height 9
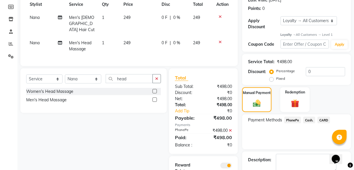
scroll to position [117, 0]
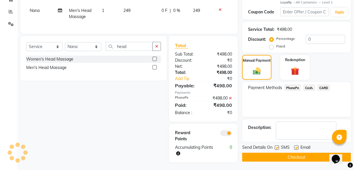
click at [296, 156] on button "Checkout" at bounding box center [296, 157] width 109 height 9
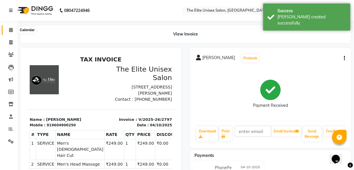
click at [13, 29] on span at bounding box center [11, 30] width 10 height 7
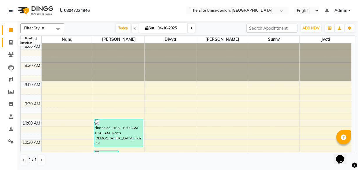
click at [11, 42] on icon at bounding box center [10, 42] width 3 height 4
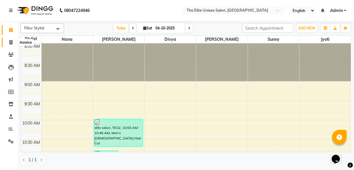
select select "7086"
select select "service"
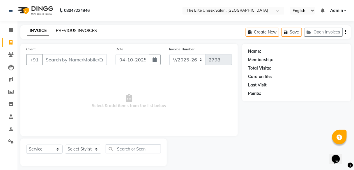
click at [73, 29] on link "PREVIOUS INVOICES" at bounding box center [76, 30] width 41 height 5
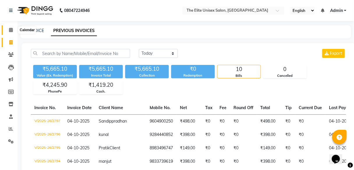
click at [12, 30] on icon at bounding box center [11, 30] width 4 height 4
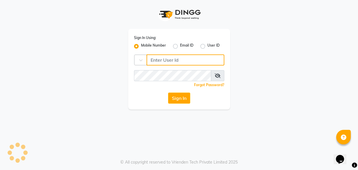
type input "8956544245"
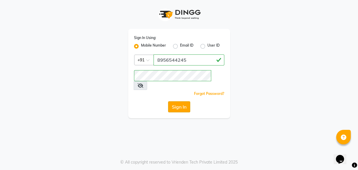
click at [177, 101] on button "Sign In" at bounding box center [179, 106] width 22 height 11
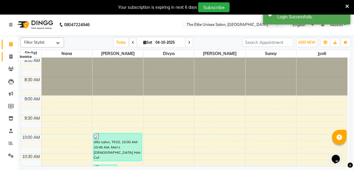
click at [10, 55] on icon at bounding box center [10, 56] width 3 height 4
select select "7086"
select select "service"
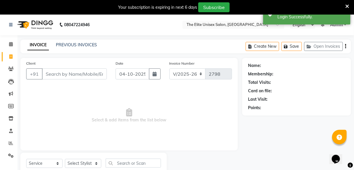
click at [65, 73] on input "Client" at bounding box center [74, 73] width 65 height 11
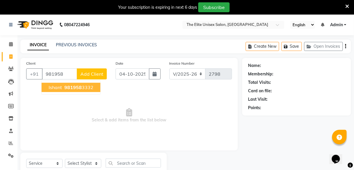
click at [67, 87] on span "981958" at bounding box center [72, 87] width 17 height 6
type input "9819583332"
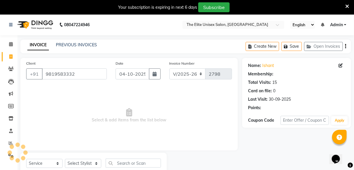
select select "1: Object"
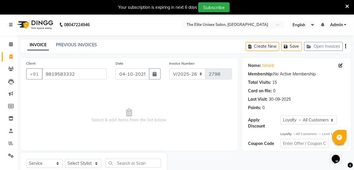
scroll to position [19, 0]
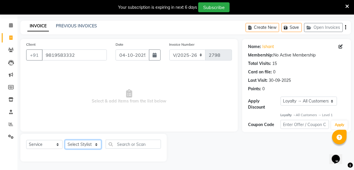
click at [91, 145] on select "Select Stylist [PERSON_NAME] Sunny" at bounding box center [83, 144] width 36 height 9
select select "59553"
click at [65, 140] on select "Select Stylist [PERSON_NAME] Sunny" at bounding box center [83, 144] width 36 height 9
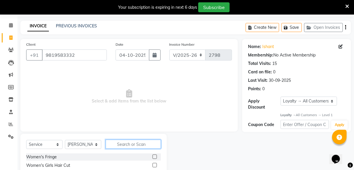
click at [121, 140] on input "text" at bounding box center [133, 144] width 55 height 9
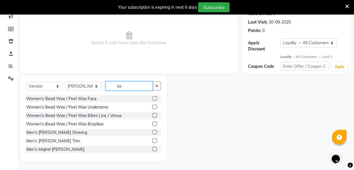
type input "be"
click at [153, 134] on label at bounding box center [155, 132] width 4 height 4
click at [153, 134] on input "checkbox" at bounding box center [155, 133] width 4 height 4
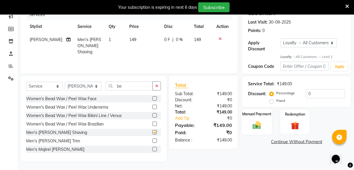
checkbox input "false"
click at [258, 121] on img at bounding box center [257, 126] width 14 height 10
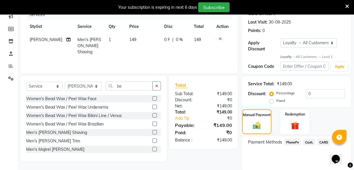
click at [291, 139] on span "PhonePe" at bounding box center [293, 142] width 17 height 7
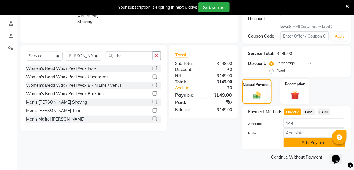
click at [293, 142] on button "Add Payment" at bounding box center [315, 142] width 62 height 9
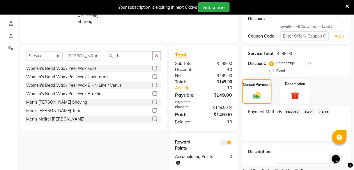
scroll to position [132, 0]
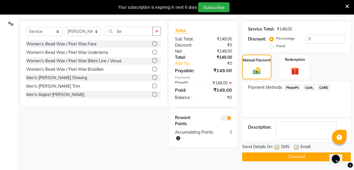
click at [292, 157] on button "Checkout" at bounding box center [296, 157] width 109 height 9
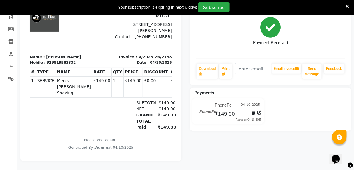
click at [347, 5] on icon at bounding box center [348, 6] width 4 height 5
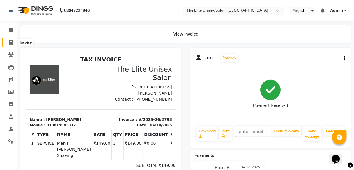
click at [9, 43] on span at bounding box center [11, 42] width 10 height 7
select select "service"
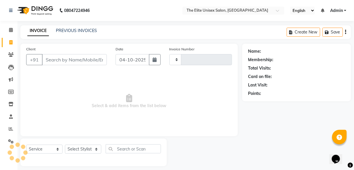
type input "2799"
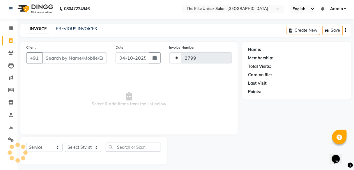
select select "7086"
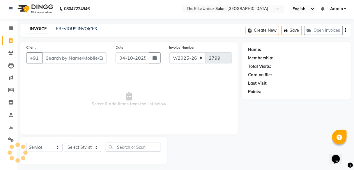
scroll to position [5, 0]
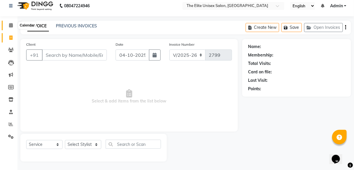
click at [8, 26] on span at bounding box center [11, 25] width 10 height 7
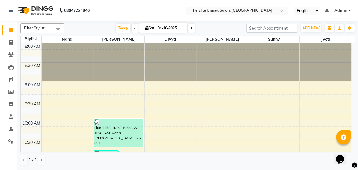
click at [133, 32] on span at bounding box center [135, 28] width 7 height 9
type input "03-10-2025"
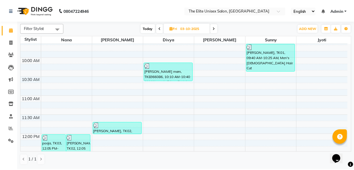
scroll to position [63, 0]
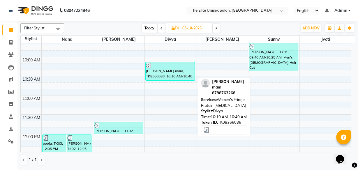
click at [164, 75] on div "sonal mam, TK8366086, 10:10 AM-10:40 AM, Women's Fringe Protein Botox" at bounding box center [170, 71] width 49 height 18
select select "3"
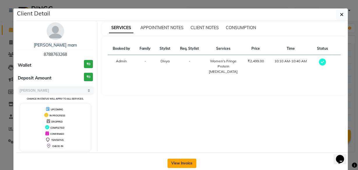
click at [179, 165] on button "View Invoice" at bounding box center [181, 163] width 29 height 9
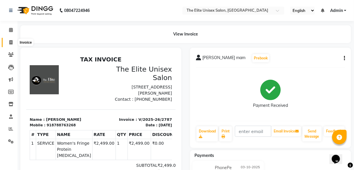
click at [10, 41] on icon at bounding box center [10, 42] width 3 height 4
select select "service"
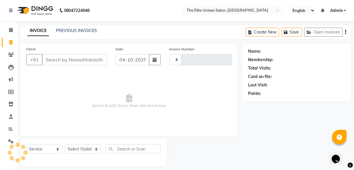
scroll to position [5, 0]
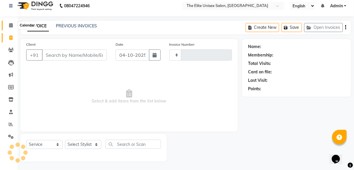
type input "2799"
click at [9, 24] on icon at bounding box center [11, 25] width 4 height 4
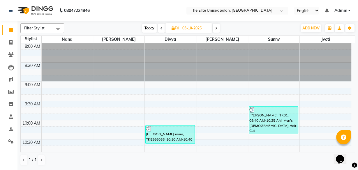
click at [161, 27] on icon at bounding box center [161, 28] width 2 height 3
type input "02-10-2025"
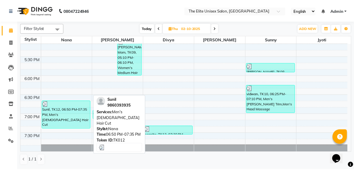
scroll to position [352, 0]
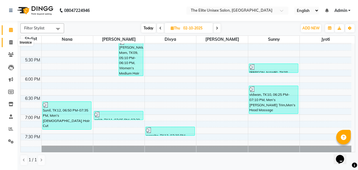
click at [9, 40] on span at bounding box center [11, 42] width 10 height 7
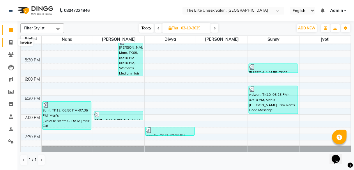
select select "7086"
select select "service"
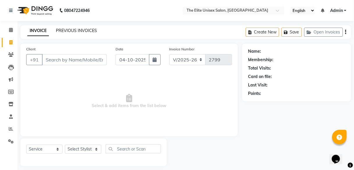
click at [65, 30] on link "PREVIOUS INVOICES" at bounding box center [76, 30] width 41 height 5
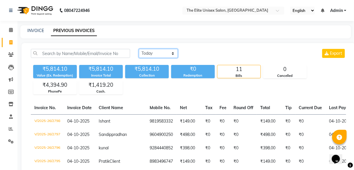
click at [162, 53] on select "Today Yesterday Custom Range" at bounding box center [158, 53] width 39 height 9
select select "yesterday"
click at [139, 49] on select "Today Yesterday Custom Range" at bounding box center [158, 53] width 39 height 9
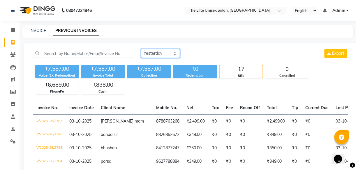
scroll to position [0, 2]
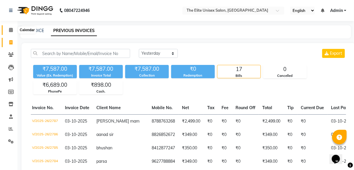
click at [12, 28] on icon at bounding box center [11, 30] width 4 height 4
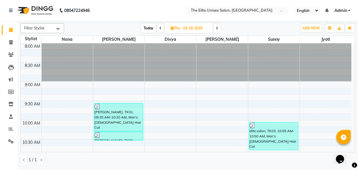
click at [219, 29] on span at bounding box center [217, 28] width 7 height 9
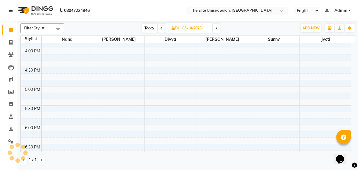
click at [219, 29] on span at bounding box center [216, 28] width 7 height 9
type input "04-10-2025"
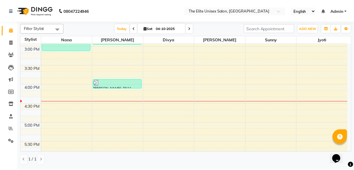
scroll to position [268, 0]
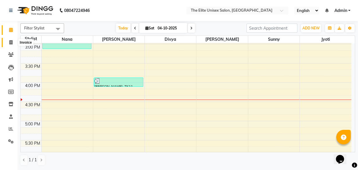
click at [10, 40] on icon at bounding box center [10, 42] width 3 height 4
select select "service"
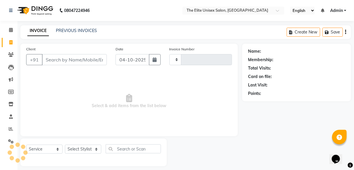
type input "2799"
select select "7086"
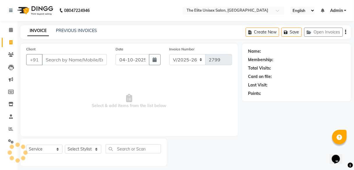
click at [53, 55] on input "Client" at bounding box center [74, 59] width 65 height 11
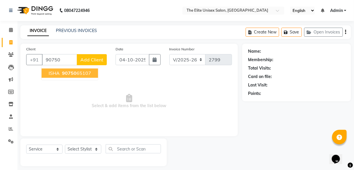
click at [50, 73] on span "ISHA" at bounding box center [54, 73] width 11 height 6
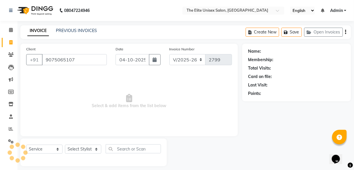
type input "9075065107"
select select "1: Object"
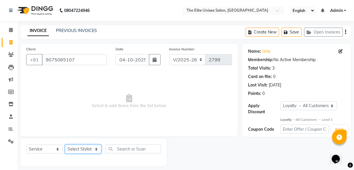
click at [88, 151] on select "Select Stylist [PERSON_NAME] Sunny" at bounding box center [83, 149] width 36 height 9
select select "59551"
click at [65, 145] on select "Select Stylist [PERSON_NAME] Sunny" at bounding box center [83, 149] width 36 height 9
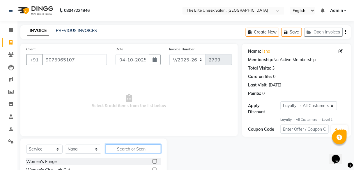
click at [129, 147] on input "text" at bounding box center [133, 148] width 55 height 9
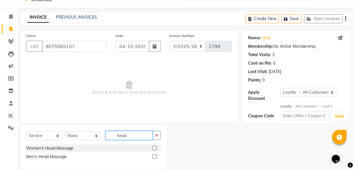
type input "head"
click at [155, 148] on label at bounding box center [155, 148] width 4 height 4
click at [155, 148] on input "checkbox" at bounding box center [155, 149] width 4 height 4
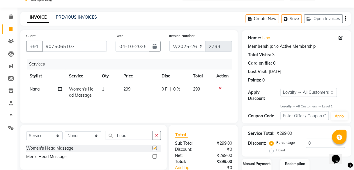
checkbox input "false"
click at [157, 135] on icon "button" at bounding box center [156, 135] width 3 height 4
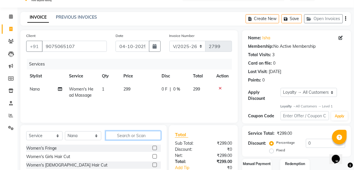
click at [149, 135] on input "text" at bounding box center [133, 135] width 55 height 9
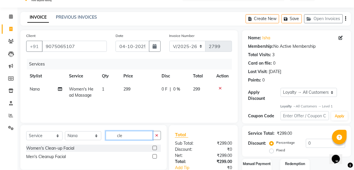
type input "cle"
click at [155, 146] on label at bounding box center [155, 148] width 4 height 4
click at [155, 147] on input "checkbox" at bounding box center [155, 149] width 4 height 4
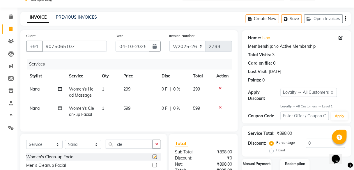
checkbox input "false"
click at [167, 109] on span "0 F" at bounding box center [165, 108] width 6 height 6
select select "59551"
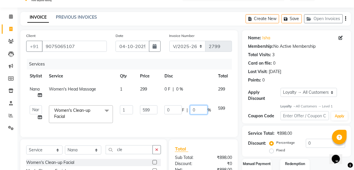
click at [199, 110] on input "0" at bounding box center [198, 109] width 17 height 9
type input "20"
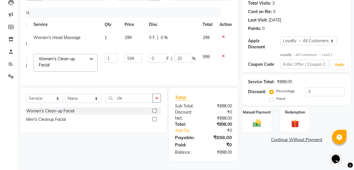
scroll to position [63, 0]
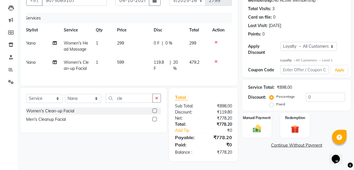
click at [258, 148] on div "Name: Isha Membership: No Active Membership Total Visits: 3 Card on file: 0 Las…" at bounding box center [298, 72] width 113 height 177
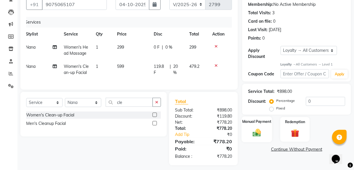
scroll to position [55, 0]
click at [254, 132] on img at bounding box center [257, 133] width 14 height 10
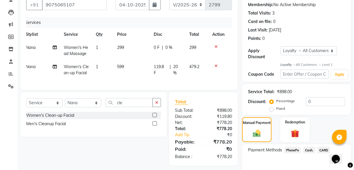
click at [29, 66] on span "Nana" at bounding box center [31, 66] width 10 height 5
select select "59551"
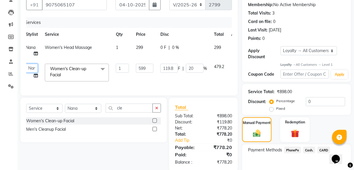
click at [29, 66] on select "Divya Jyoti Nana Rushab Shahrukh Sunny" at bounding box center [32, 68] width 12 height 9
select select "89801"
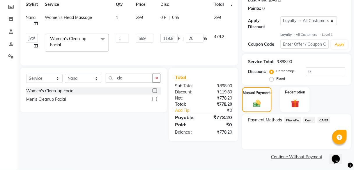
click at [291, 119] on span "PhonePe" at bounding box center [293, 120] width 17 height 7
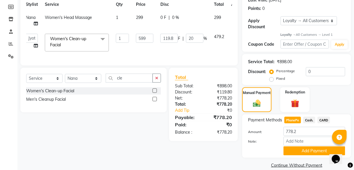
scroll to position [93, 0]
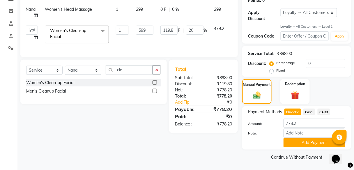
click at [325, 111] on span "CARD" at bounding box center [324, 112] width 13 height 7
click at [314, 141] on button "Add Payment" at bounding box center [315, 142] width 62 height 9
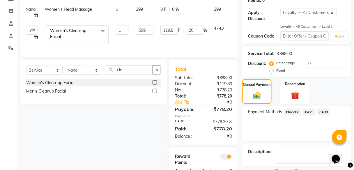
scroll to position [121, 0]
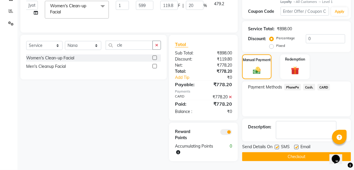
click at [310, 154] on button "Checkout" at bounding box center [296, 156] width 109 height 9
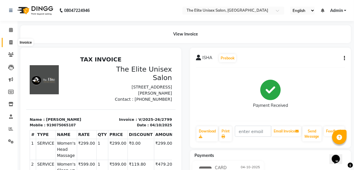
click at [8, 44] on span at bounding box center [11, 42] width 10 height 7
select select "service"
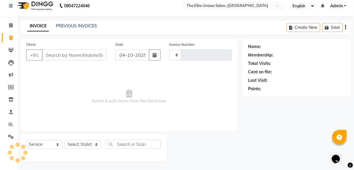
type input "2800"
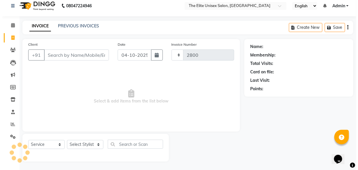
scroll to position [5, 0]
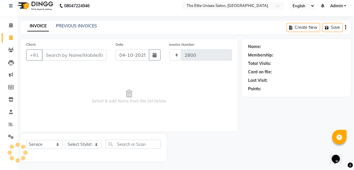
select select "7086"
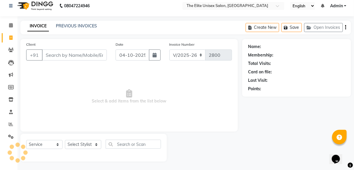
click at [68, 53] on input "Client" at bounding box center [74, 55] width 65 height 11
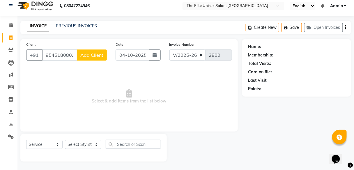
type input "9545180802"
click at [93, 55] on span "Add Client" at bounding box center [91, 55] width 23 height 6
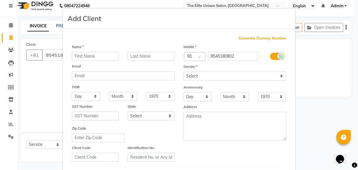
click at [93, 54] on input "text" at bounding box center [95, 56] width 47 height 9
type input "rajesh sir"
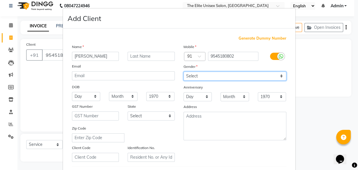
click at [191, 72] on select "Select [DEMOGRAPHIC_DATA] [DEMOGRAPHIC_DATA] Other Prefer Not To Say" at bounding box center [235, 76] width 103 height 9
select select "[DEMOGRAPHIC_DATA]"
click at [184, 72] on select "Select [DEMOGRAPHIC_DATA] [DEMOGRAPHIC_DATA] Other Prefer Not To Say" at bounding box center [235, 76] width 103 height 9
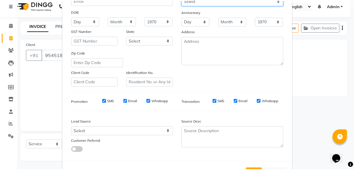
scroll to position [98, 0]
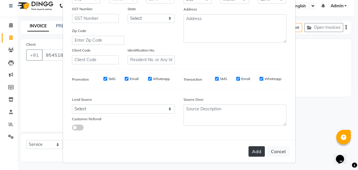
click at [251, 152] on button "Add" at bounding box center [256, 151] width 16 height 10
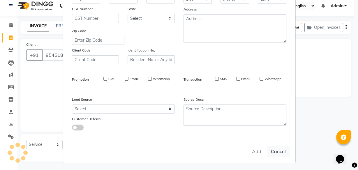
select select
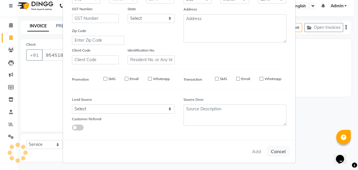
select select
checkbox input "false"
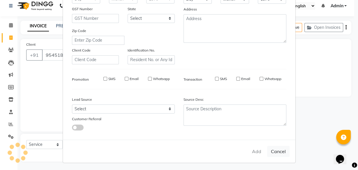
checkbox input "false"
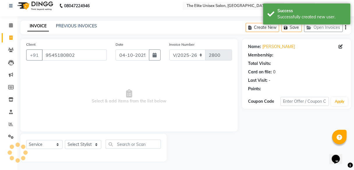
select select "1: Object"
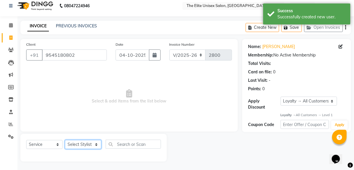
click at [94, 145] on select "Select Stylist [PERSON_NAME] Sunny" at bounding box center [83, 144] width 36 height 9
select select "59551"
click at [65, 140] on select "Select Stylist [PERSON_NAME] Sunny" at bounding box center [83, 144] width 36 height 9
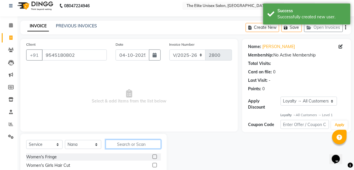
click at [148, 143] on input "text" at bounding box center [133, 144] width 55 height 9
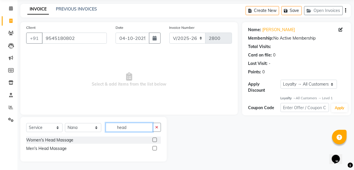
type input "head"
click at [154, 148] on label at bounding box center [155, 148] width 4 height 4
click at [154, 148] on input "checkbox" at bounding box center [155, 149] width 4 height 4
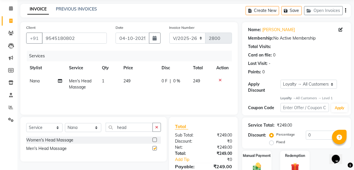
checkbox input "false"
click at [156, 129] on button "button" at bounding box center [157, 127] width 8 height 9
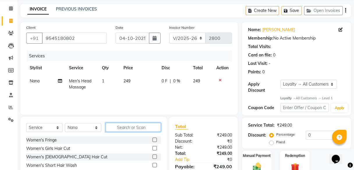
click at [151, 129] on input "text" at bounding box center [133, 127] width 55 height 9
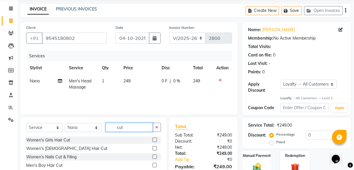
scroll to position [50, 0]
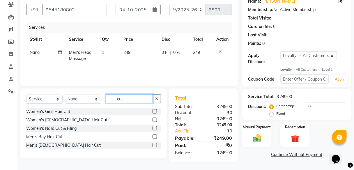
type input "cut"
click at [155, 146] on label at bounding box center [155, 145] width 4 height 4
click at [155, 146] on input "checkbox" at bounding box center [155, 146] width 4 height 4
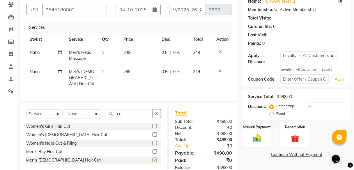
checkbox input "false"
click at [159, 111] on button "button" at bounding box center [157, 113] width 8 height 9
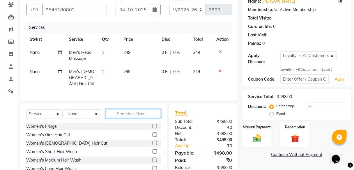
click at [158, 111] on input "text" at bounding box center [133, 113] width 55 height 9
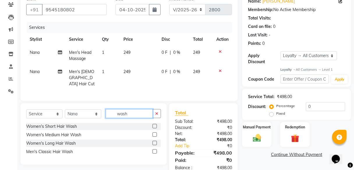
scroll to position [63, 0]
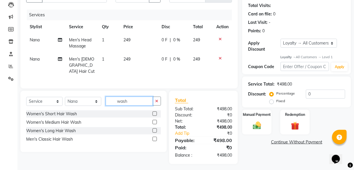
type input "wash"
click at [155, 137] on label at bounding box center [155, 139] width 4 height 4
click at [155, 137] on input "checkbox" at bounding box center [155, 139] width 4 height 4
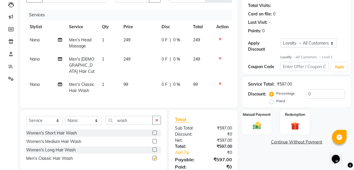
checkbox input "false"
click at [165, 82] on span "0 F" at bounding box center [165, 85] width 6 height 6
select select "59551"
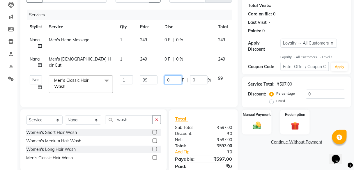
click at [171, 80] on input "0" at bounding box center [173, 79] width 17 height 9
type input "50"
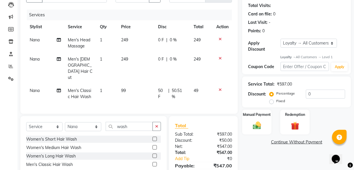
click at [165, 40] on div "0 F | 0 %" at bounding box center [172, 40] width 29 height 6
select select "59551"
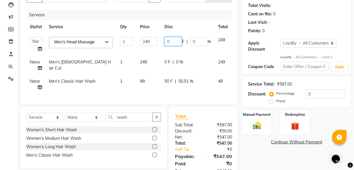
click at [165, 40] on input "0" at bounding box center [173, 41] width 17 height 9
click at [174, 41] on input "0" at bounding box center [173, 41] width 17 height 9
type input "49"
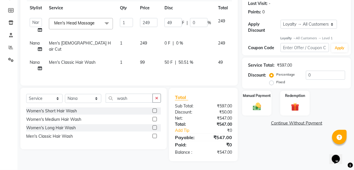
scroll to position [82, 0]
click at [243, 132] on div "Name: Rajesh Sir Membership: No Active Membership Total Visits: Card on file: 0…" at bounding box center [298, 61] width 113 height 199
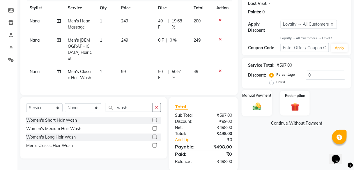
click at [250, 110] on div "Manual Payment" at bounding box center [257, 104] width 31 height 26
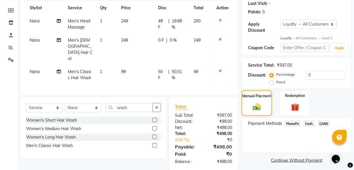
scroll to position [85, 0]
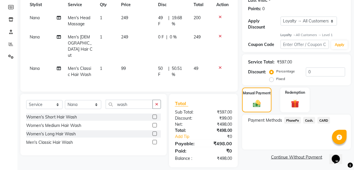
click at [289, 119] on span "PhonePe" at bounding box center [293, 120] width 17 height 7
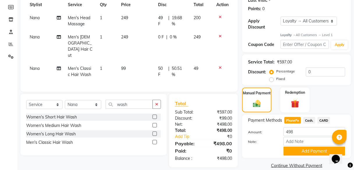
scroll to position [93, 0]
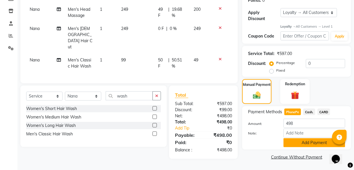
click at [290, 142] on button "Add Payment" at bounding box center [315, 142] width 62 height 9
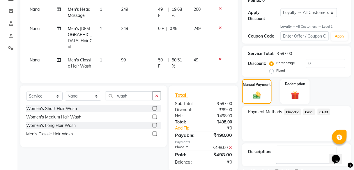
scroll to position [135, 0]
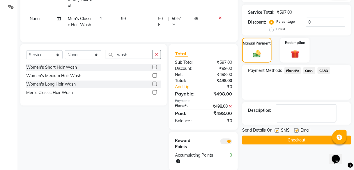
click at [290, 142] on button "Checkout" at bounding box center [296, 140] width 109 height 9
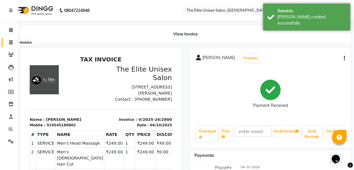
click at [8, 42] on span at bounding box center [11, 42] width 10 height 7
select select "service"
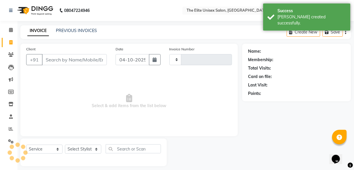
type input "2801"
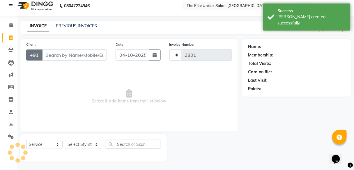
select select "7086"
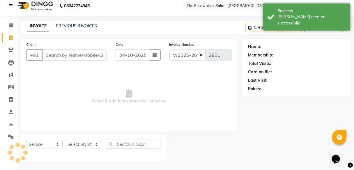
scroll to position [5, 0]
click at [55, 56] on input "Client" at bounding box center [74, 55] width 65 height 11
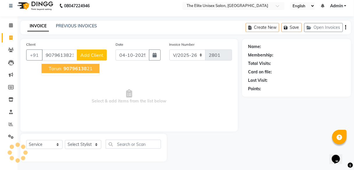
type input "9079613821"
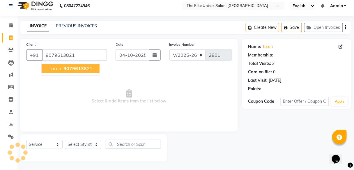
select select "1: Object"
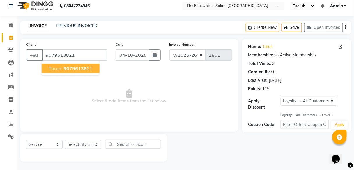
click at [53, 64] on button "tarun 90796138 21" at bounding box center [71, 68] width 58 height 9
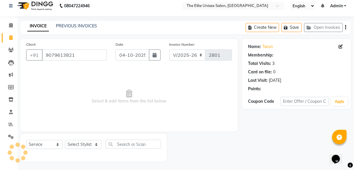
select select "1: Object"
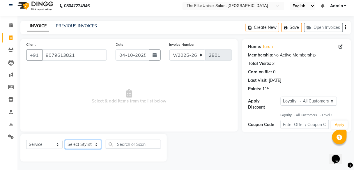
click at [81, 145] on select "Select Stylist [PERSON_NAME] Sunny" at bounding box center [83, 144] width 36 height 9
select select "59553"
click at [65, 140] on select "Select Stylist [PERSON_NAME] Sunny" at bounding box center [83, 144] width 36 height 9
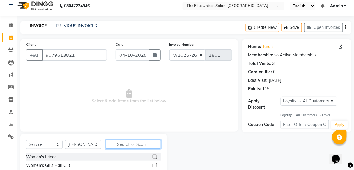
click at [119, 142] on input "text" at bounding box center [133, 144] width 55 height 9
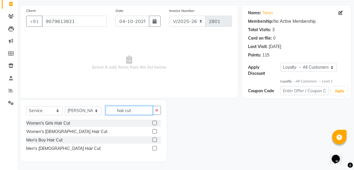
type input "hair cut"
click at [155, 148] on label at bounding box center [155, 148] width 4 height 4
click at [155, 148] on input "checkbox" at bounding box center [155, 149] width 4 height 4
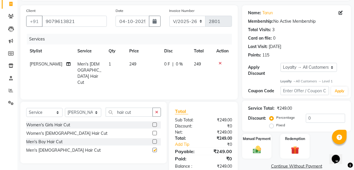
checkbox input "false"
drag, startPoint x: 160, startPoint y: 110, endPoint x: 154, endPoint y: 110, distance: 5.5
click at [154, 110] on button "button" at bounding box center [157, 112] width 8 height 9
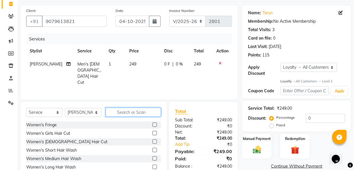
click at [154, 110] on input "text" at bounding box center [133, 112] width 55 height 9
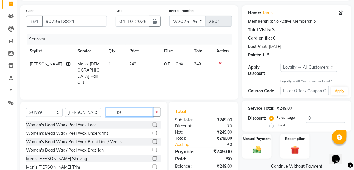
scroll to position [63, 0]
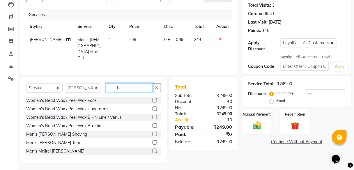
type input "be"
click at [153, 132] on label at bounding box center [155, 134] width 4 height 4
click at [153, 133] on input "checkbox" at bounding box center [155, 135] width 4 height 4
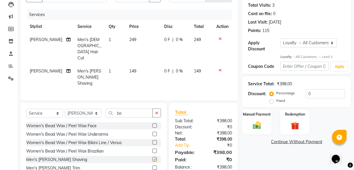
checkbox input "false"
click at [172, 38] on div "0 F | 0 %" at bounding box center [176, 40] width 23 height 6
select select "59553"
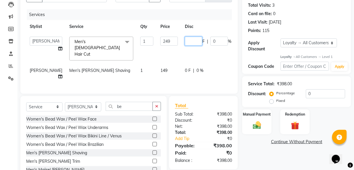
click at [185, 38] on input "number" at bounding box center [193, 41] width 17 height 9
type input "49"
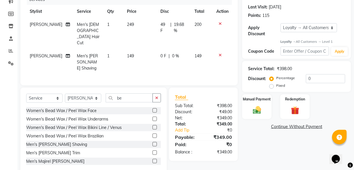
scroll to position [75, 0]
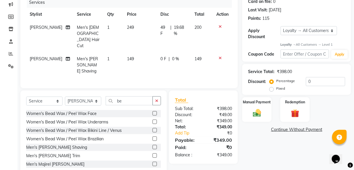
click at [259, 144] on div "Name: Tarun Membership: No Active Membership Total Visits: 3 Card on file: 0 La…" at bounding box center [298, 73] width 113 height 208
click at [258, 107] on div "Manual Payment" at bounding box center [257, 110] width 31 height 26
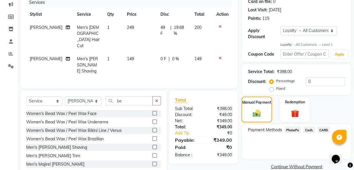
scroll to position [78, 0]
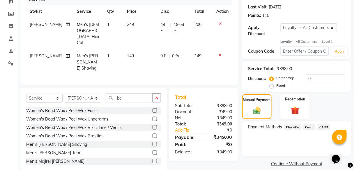
click at [290, 127] on span "PhonePe" at bounding box center [293, 127] width 17 height 7
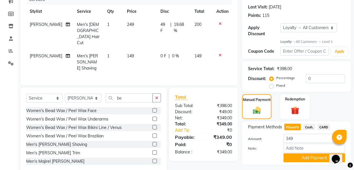
scroll to position [93, 0]
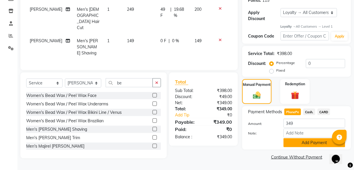
click at [295, 146] on button "Add Payment" at bounding box center [315, 142] width 62 height 9
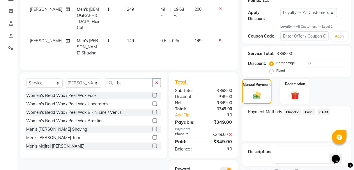
scroll to position [117, 0]
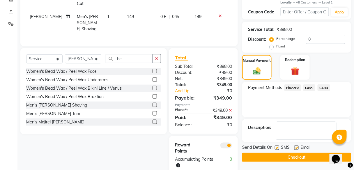
click at [294, 153] on button "Checkout" at bounding box center [296, 157] width 109 height 9
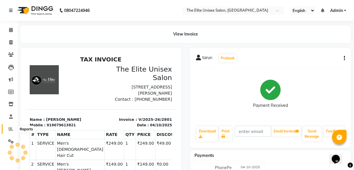
click at [11, 130] on icon at bounding box center [11, 129] width 4 height 4
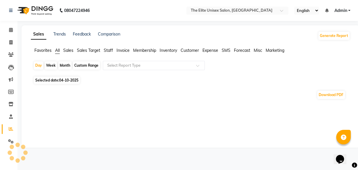
click at [107, 50] on span "Staff" at bounding box center [108, 50] width 9 height 5
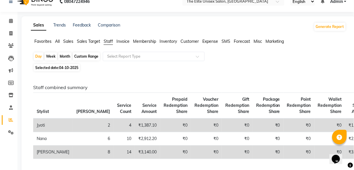
scroll to position [9, 0]
click at [59, 42] on span "All" at bounding box center [57, 40] width 5 height 5
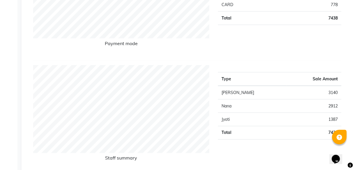
scroll to position [0, 0]
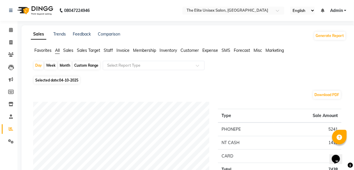
click at [66, 66] on div "Month" at bounding box center [64, 65] width 13 height 8
select select "10"
select select "2025"
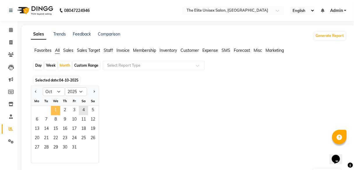
click at [56, 110] on span "1" at bounding box center [55, 110] width 9 height 9
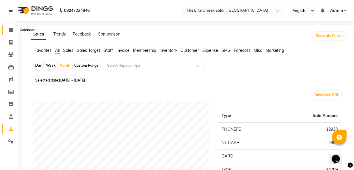
click at [12, 30] on icon at bounding box center [11, 30] width 4 height 4
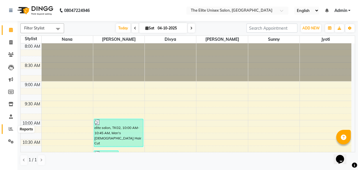
click at [11, 126] on span at bounding box center [11, 129] width 10 height 7
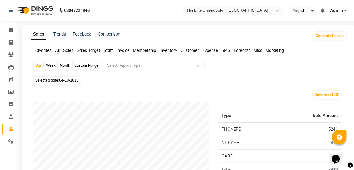
click at [109, 50] on span "Staff" at bounding box center [108, 50] width 9 height 5
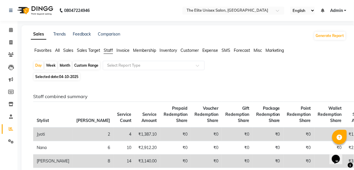
click at [63, 64] on div "Month" at bounding box center [64, 65] width 13 height 8
select select "10"
select select "2025"
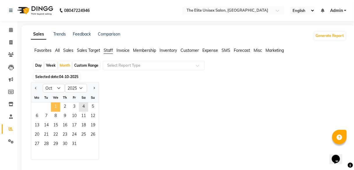
click at [55, 106] on span "1" at bounding box center [55, 107] width 9 height 9
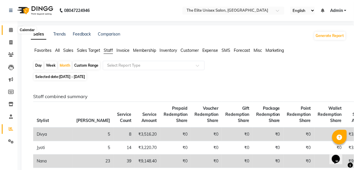
click at [11, 29] on icon at bounding box center [11, 30] width 4 height 4
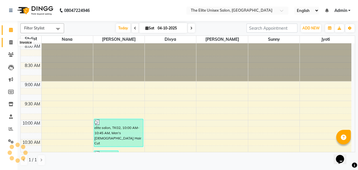
click at [13, 43] on span at bounding box center [11, 42] width 10 height 7
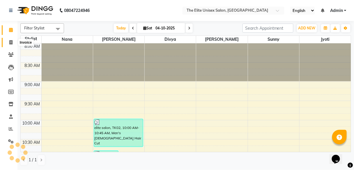
select select "7086"
select select "service"
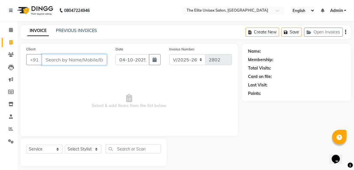
click at [62, 64] on input "Client" at bounding box center [74, 59] width 65 height 11
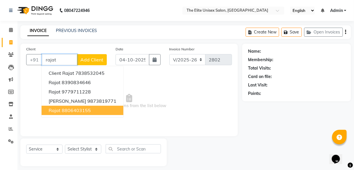
type input "rajat"
click at [12, 27] on span at bounding box center [11, 30] width 10 height 7
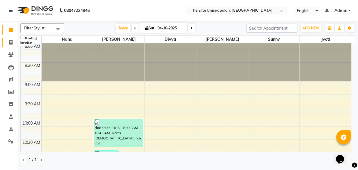
click at [8, 40] on span at bounding box center [11, 42] width 10 height 7
select select "service"
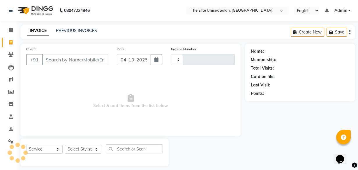
type input "2805"
select select "7086"
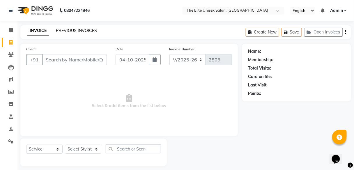
click at [91, 29] on link "PREVIOUS INVOICES" at bounding box center [76, 30] width 41 height 5
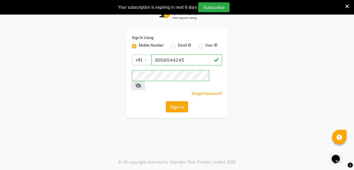
click at [174, 101] on button "Sign In" at bounding box center [177, 106] width 22 height 11
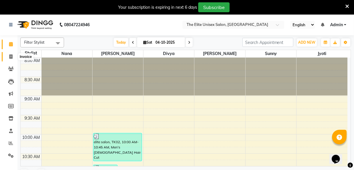
click at [11, 56] on icon at bounding box center [10, 56] width 3 height 4
select select "7086"
select select "service"
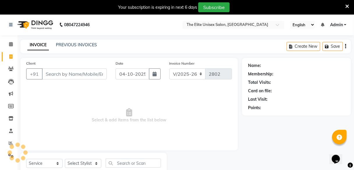
click at [52, 72] on input "Client" at bounding box center [74, 73] width 65 height 11
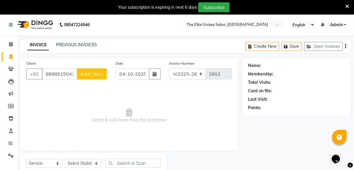
type input "8898515041"
click at [79, 73] on button "Add Client" at bounding box center [92, 73] width 30 height 11
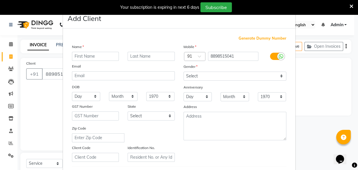
click at [80, 54] on input "text" at bounding box center [95, 56] width 47 height 9
type input "[PERSON_NAME]"
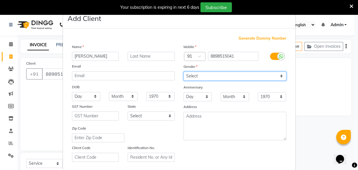
click at [193, 73] on select "Select [DEMOGRAPHIC_DATA] [DEMOGRAPHIC_DATA] Other Prefer Not To Say" at bounding box center [235, 76] width 103 height 9
select select "[DEMOGRAPHIC_DATA]"
click at [184, 72] on select "Select [DEMOGRAPHIC_DATA] [DEMOGRAPHIC_DATA] Other Prefer Not To Say" at bounding box center [235, 76] width 103 height 9
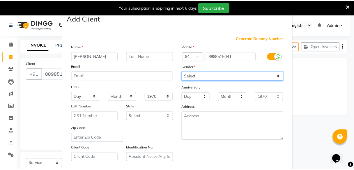
scroll to position [98, 0]
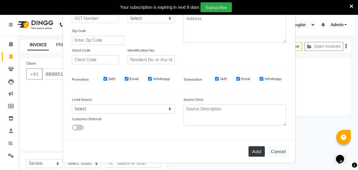
click at [259, 151] on button "Add" at bounding box center [256, 151] width 16 height 10
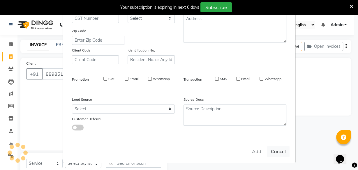
select select
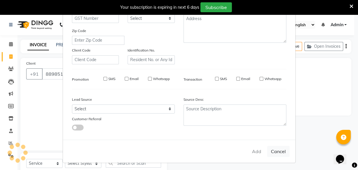
select select
checkbox input "false"
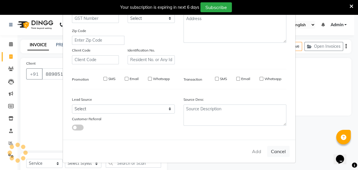
checkbox input "false"
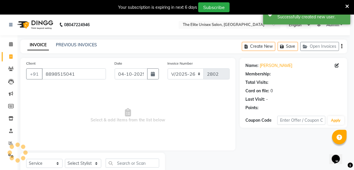
select select "1: Object"
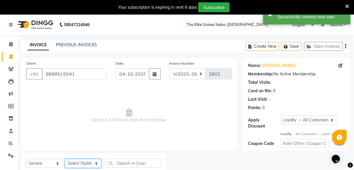
click at [81, 161] on select "Select Stylist [PERSON_NAME] Sunny" at bounding box center [83, 163] width 36 height 9
select select "59553"
click at [65, 159] on select "Select Stylist [PERSON_NAME] Sunny" at bounding box center [83, 163] width 36 height 9
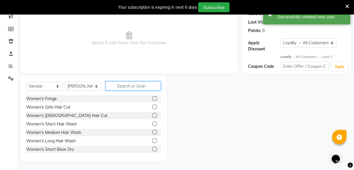
click at [138, 83] on input "text" at bounding box center [133, 86] width 55 height 9
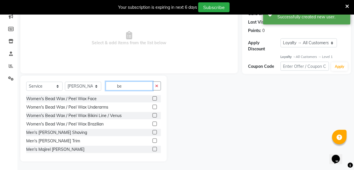
type input "be"
click at [153, 133] on label at bounding box center [155, 132] width 4 height 4
click at [153, 133] on input "checkbox" at bounding box center [155, 133] width 4 height 4
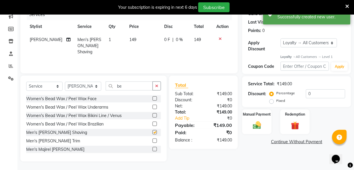
checkbox input "false"
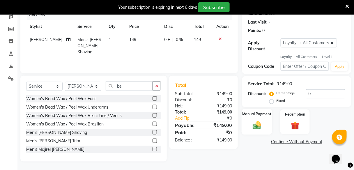
click at [257, 120] on div "Manual Payment" at bounding box center [257, 122] width 31 height 26
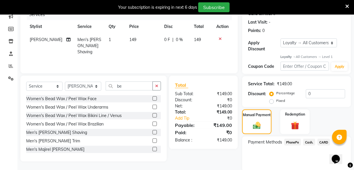
click at [294, 141] on span "PhonePe" at bounding box center [293, 142] width 17 height 7
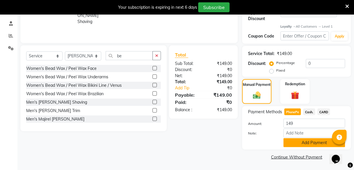
click at [296, 142] on button "Add Payment" at bounding box center [315, 142] width 62 height 9
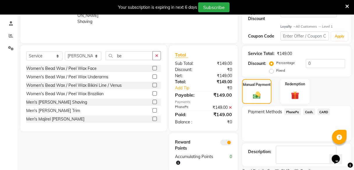
scroll to position [132, 0]
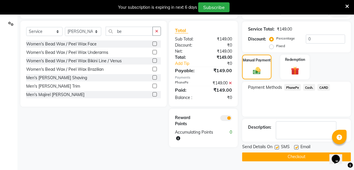
click at [297, 154] on button "Checkout" at bounding box center [296, 157] width 109 height 9
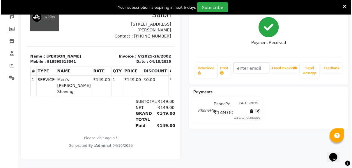
scroll to position [82, 0]
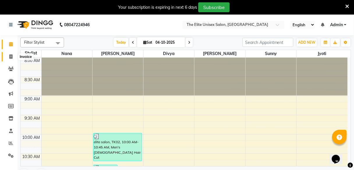
click at [10, 54] on icon at bounding box center [10, 56] width 3 height 4
select select "7086"
select select "service"
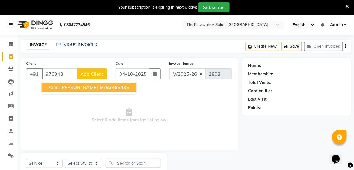
click at [56, 84] on span "amit [PERSON_NAME]" at bounding box center [73, 87] width 49 height 6
type input "9763485485"
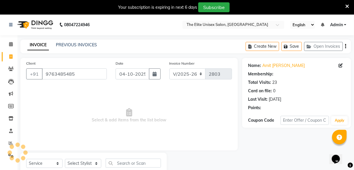
select select "1: Object"
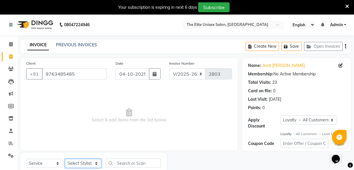
click at [77, 161] on select "Select Stylist [PERSON_NAME] Sunny" at bounding box center [83, 163] width 36 height 9
select select "59551"
click at [65, 159] on select "Select Stylist [PERSON_NAME] Sunny" at bounding box center [83, 163] width 36 height 9
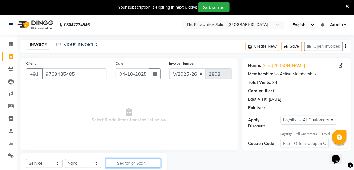
click at [131, 163] on input "text" at bounding box center [133, 163] width 55 height 9
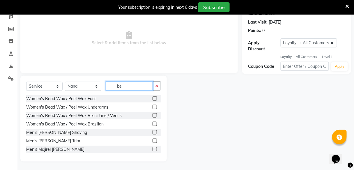
type input "b"
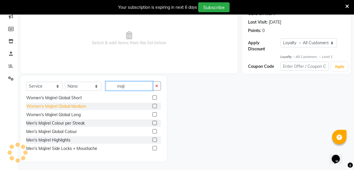
scroll to position [34, 0]
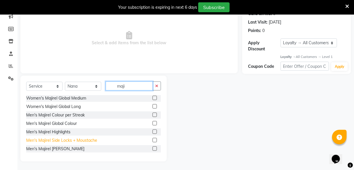
type input "maji"
click at [60, 138] on div "Men's Majirel Side Locks + Moustache" at bounding box center [61, 140] width 71 height 6
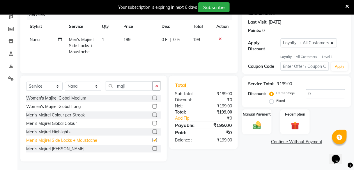
checkbox input "false"
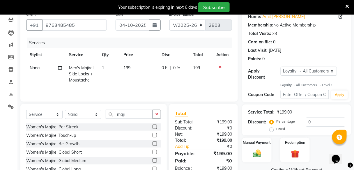
scroll to position [49, 0]
click at [164, 68] on span "0 F" at bounding box center [165, 68] width 6 height 6
select select "59551"
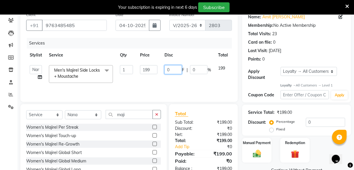
click at [173, 70] on input "0" at bounding box center [173, 69] width 17 height 9
type input "099"
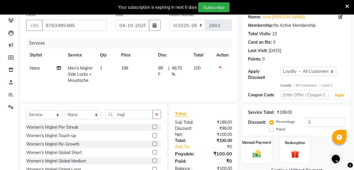
click at [245, 147] on div "Manual Payment" at bounding box center [257, 151] width 31 height 26
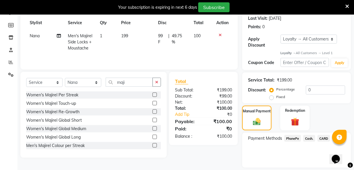
scroll to position [82, 0]
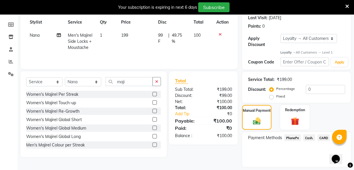
click at [311, 137] on span "Cash." at bounding box center [310, 138] width 12 height 7
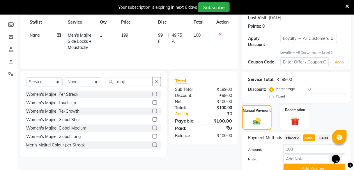
scroll to position [107, 0]
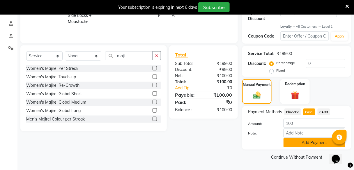
click at [311, 141] on button "Add Payment" at bounding box center [315, 142] width 62 height 9
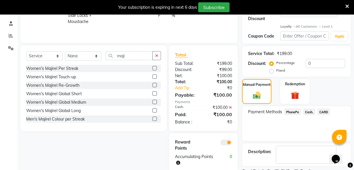
scroll to position [132, 0]
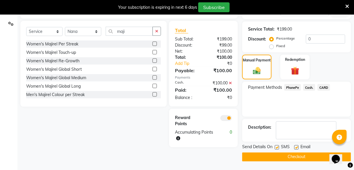
click at [305, 158] on button "Checkout" at bounding box center [296, 157] width 109 height 9
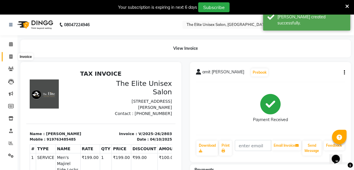
click at [10, 54] on icon at bounding box center [10, 56] width 3 height 4
select select "service"
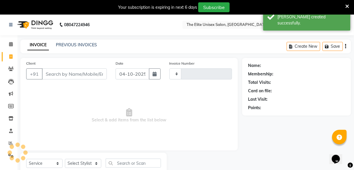
type input "2804"
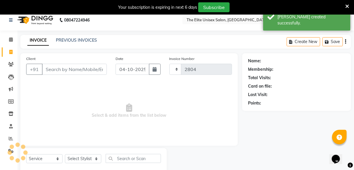
select select "7086"
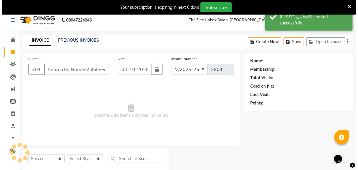
scroll to position [19, 0]
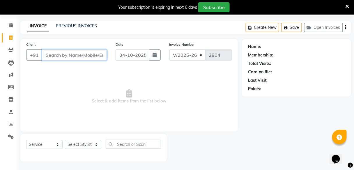
click at [67, 57] on input "Client" at bounding box center [74, 55] width 65 height 11
type input "9075400839"
click at [93, 55] on span "Add Client" at bounding box center [91, 55] width 23 height 6
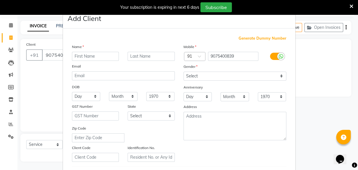
click at [93, 55] on input "text" at bounding box center [95, 56] width 47 height 9
type input "mahesh"
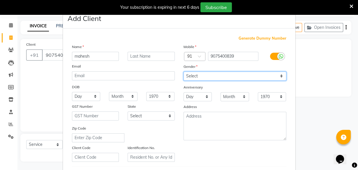
click at [195, 76] on select "Select [DEMOGRAPHIC_DATA] [DEMOGRAPHIC_DATA] Other Prefer Not To Say" at bounding box center [235, 76] width 103 height 9
select select "[DEMOGRAPHIC_DATA]"
click at [184, 72] on select "Select [DEMOGRAPHIC_DATA] [DEMOGRAPHIC_DATA] Other Prefer Not To Say" at bounding box center [235, 76] width 103 height 9
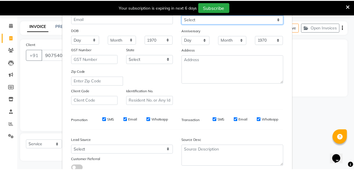
scroll to position [98, 0]
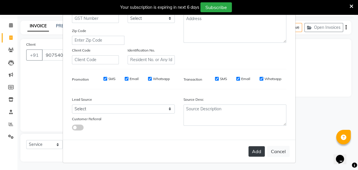
click at [254, 152] on button "Add" at bounding box center [256, 151] width 16 height 10
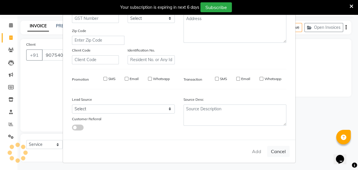
select select
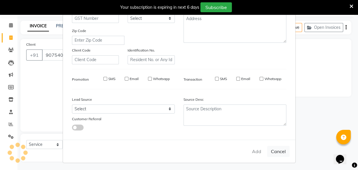
select select
checkbox input "false"
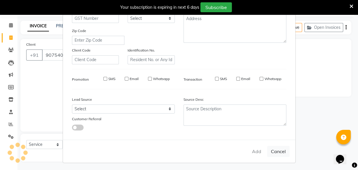
checkbox input "false"
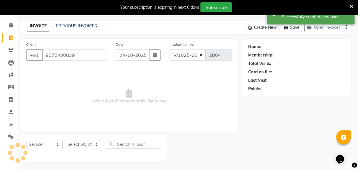
select select "1: Object"
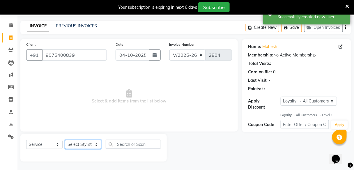
click at [90, 143] on select "Select Stylist [PERSON_NAME] Sunny" at bounding box center [83, 144] width 36 height 9
select select "59553"
click at [65, 140] on select "Select Stylist [PERSON_NAME] Sunny" at bounding box center [83, 144] width 36 height 9
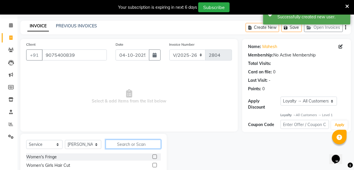
click at [119, 144] on input "text" at bounding box center [133, 144] width 55 height 9
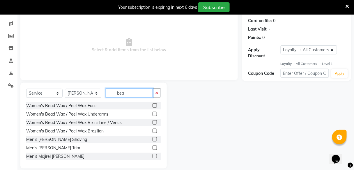
scroll to position [77, 0]
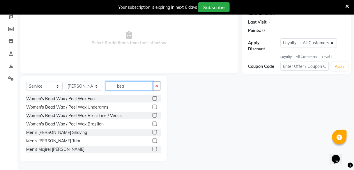
type input "bea"
click at [153, 140] on label at bounding box center [155, 141] width 4 height 4
click at [153, 140] on input "checkbox" at bounding box center [155, 141] width 4 height 4
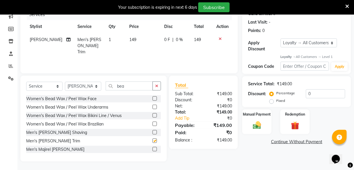
checkbox input "false"
click at [254, 119] on div "Manual Payment" at bounding box center [257, 122] width 31 height 26
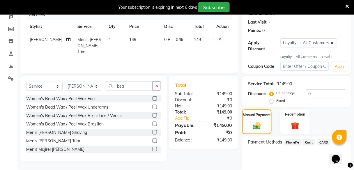
click at [297, 140] on span "PhonePe" at bounding box center [293, 142] width 17 height 7
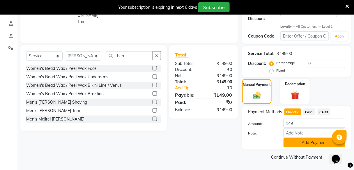
click at [297, 141] on button "Add Payment" at bounding box center [315, 142] width 62 height 9
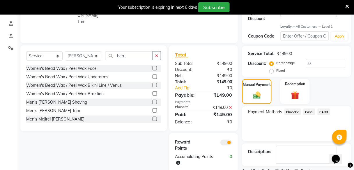
scroll to position [132, 0]
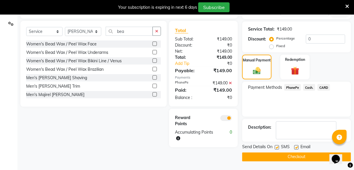
click at [304, 156] on button "Checkout" at bounding box center [296, 157] width 109 height 9
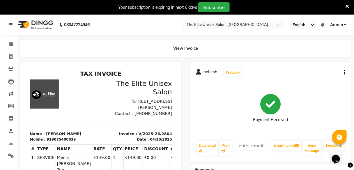
click at [241, 38] on div "08047224946 Select Location × The Elite Unisex Salon, Mundhwa English ENGLISH E…" at bounding box center [177, 130] width 354 height 233
